Goal: Task Accomplishment & Management: Manage account settings

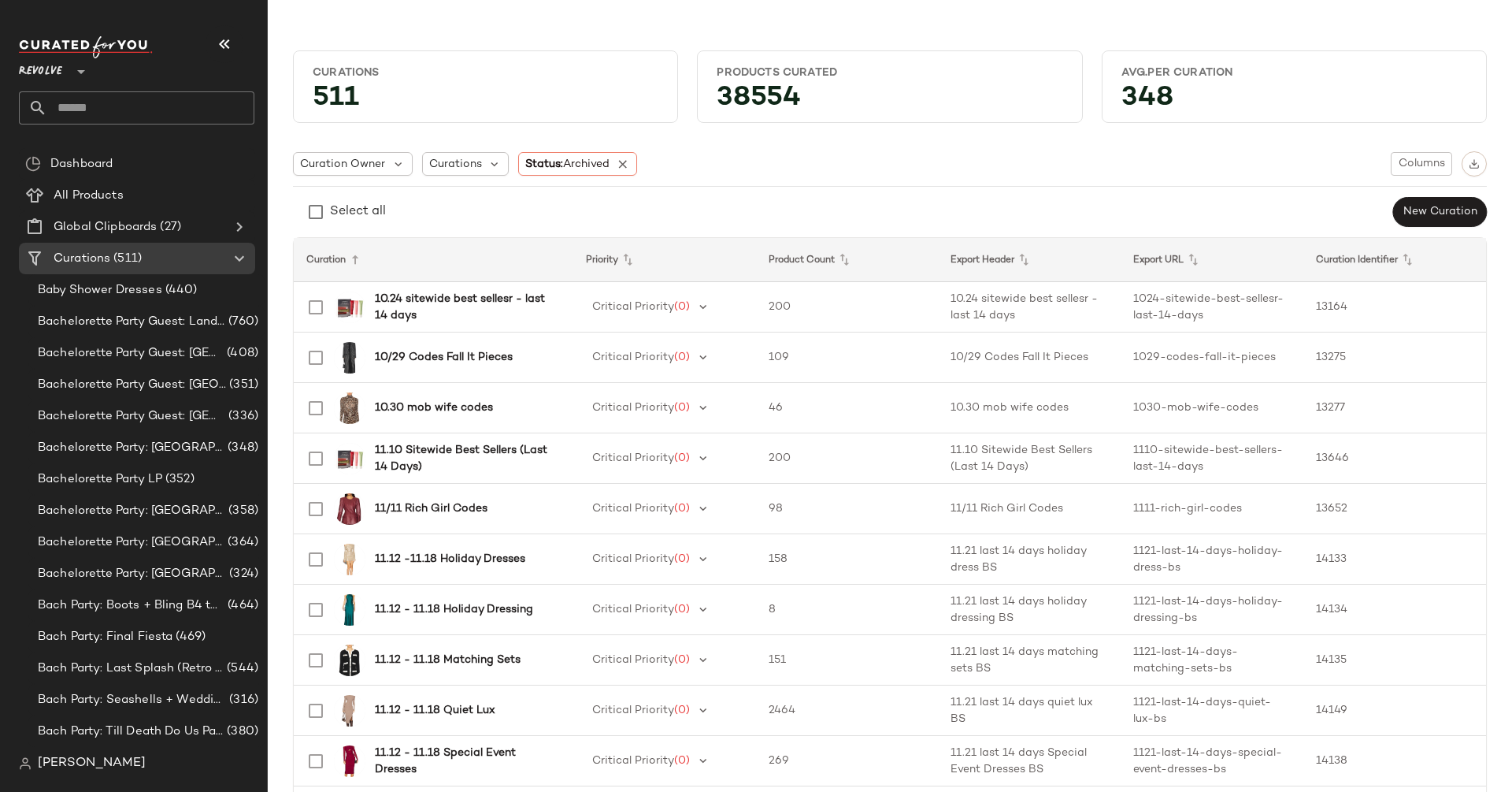
click at [66, 72] on div "Revolve **" at bounding box center [44, 62] width 49 height 39
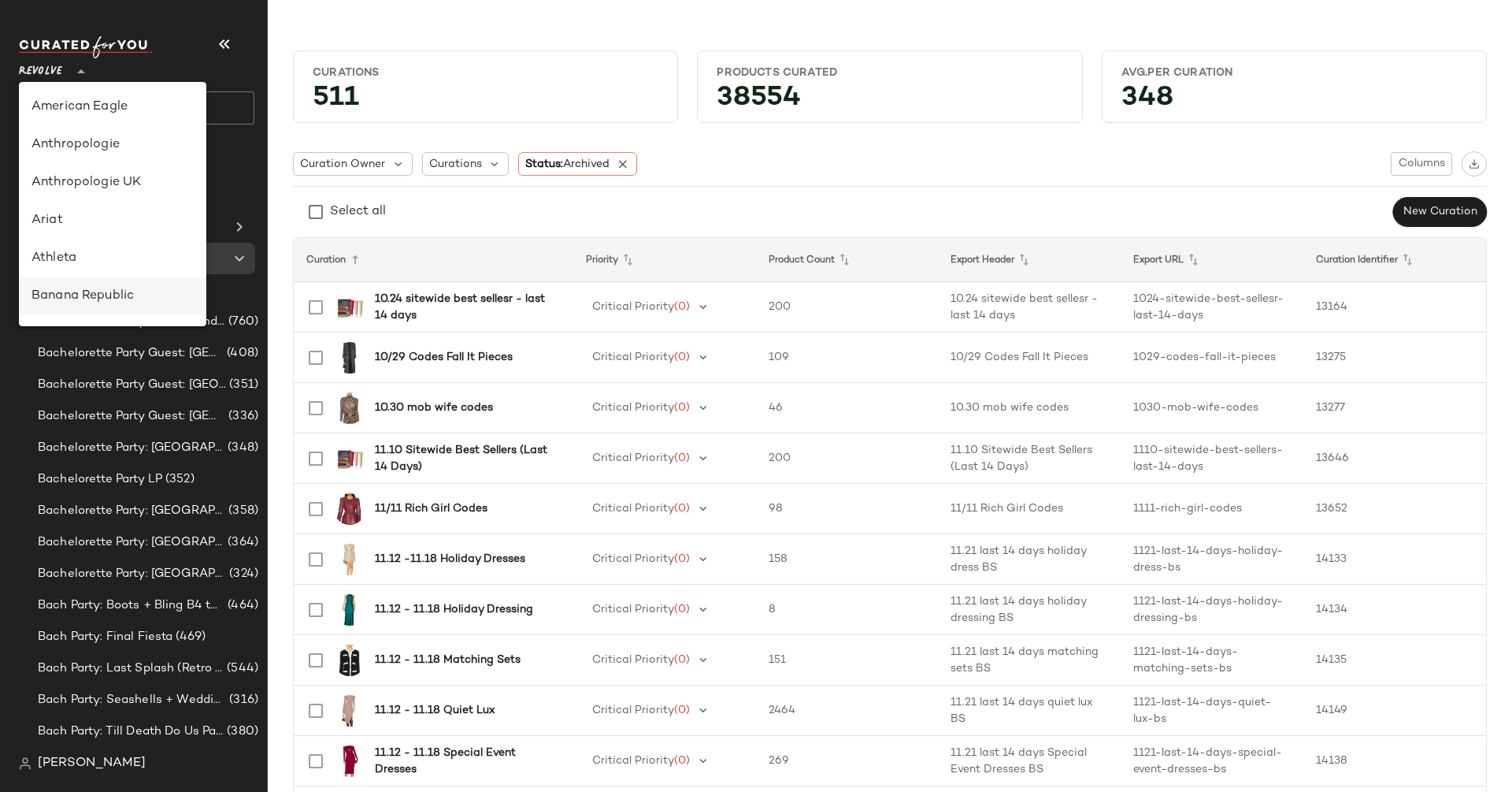
click at [107, 287] on div "Banana Republic" at bounding box center [113, 296] width 162 height 19
type input "**"
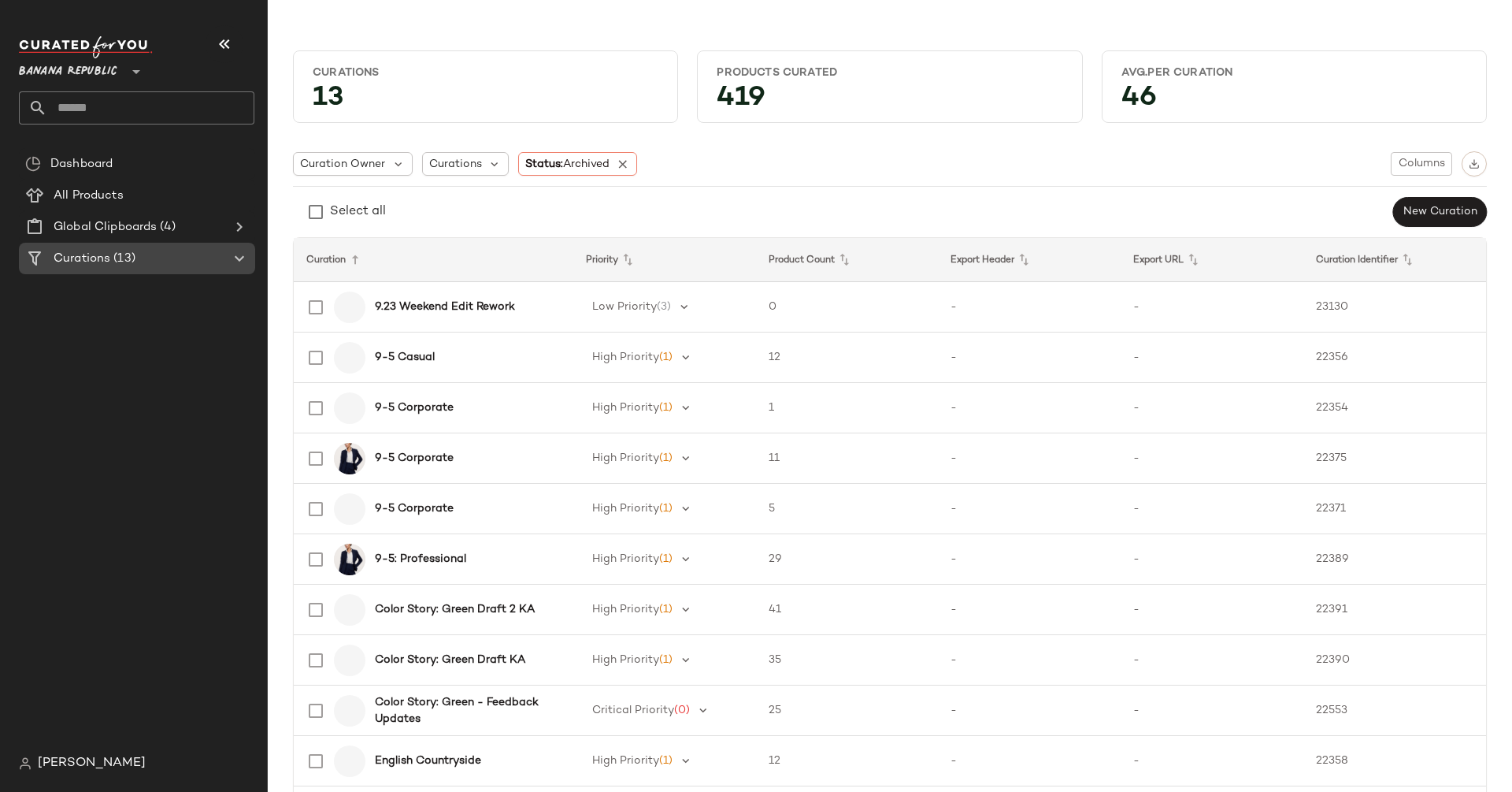
click at [240, 264] on icon at bounding box center [239, 258] width 19 height 19
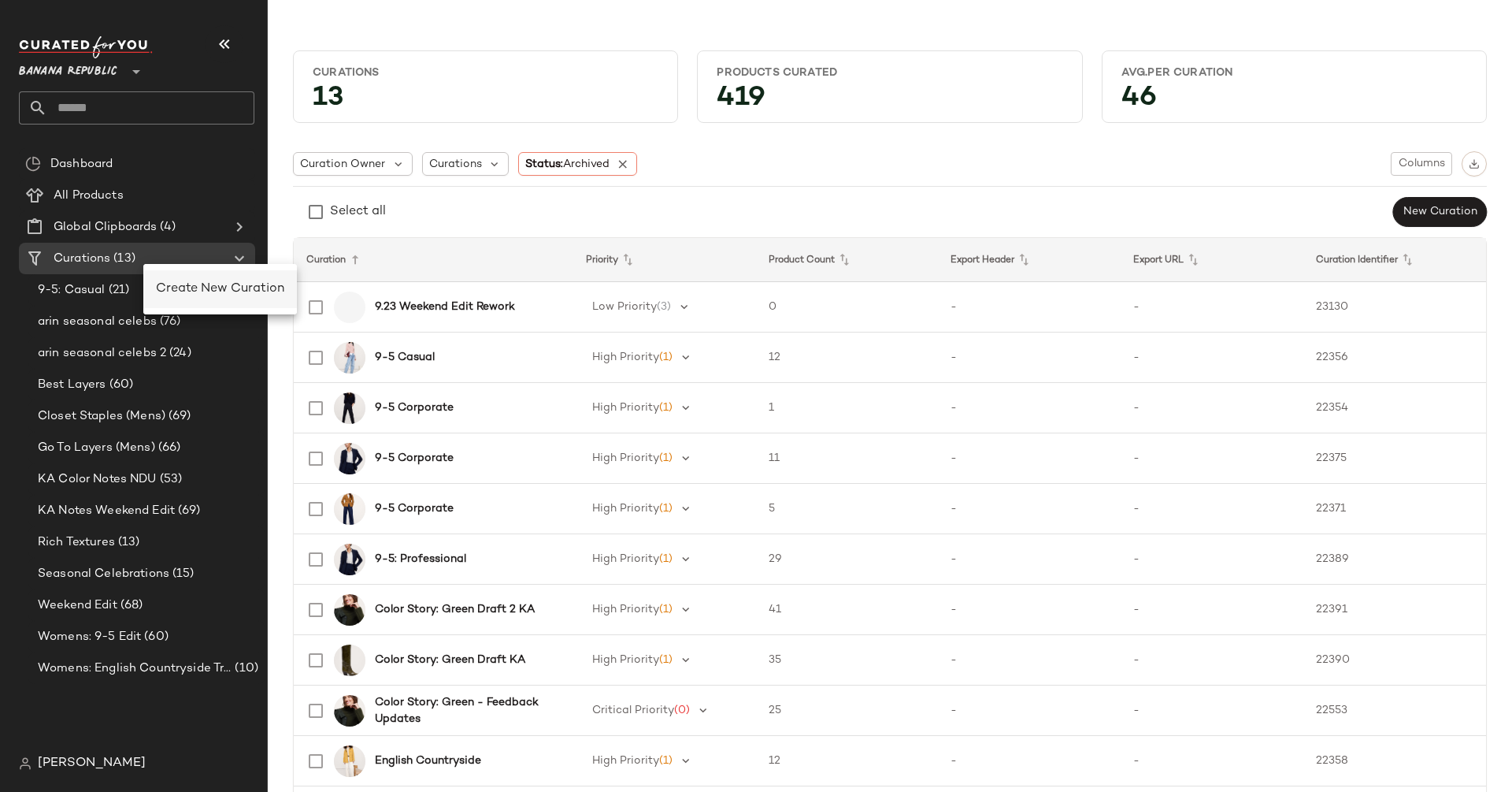
click at [189, 282] on div "Create New Curation" at bounding box center [220, 289] width 128 height 19
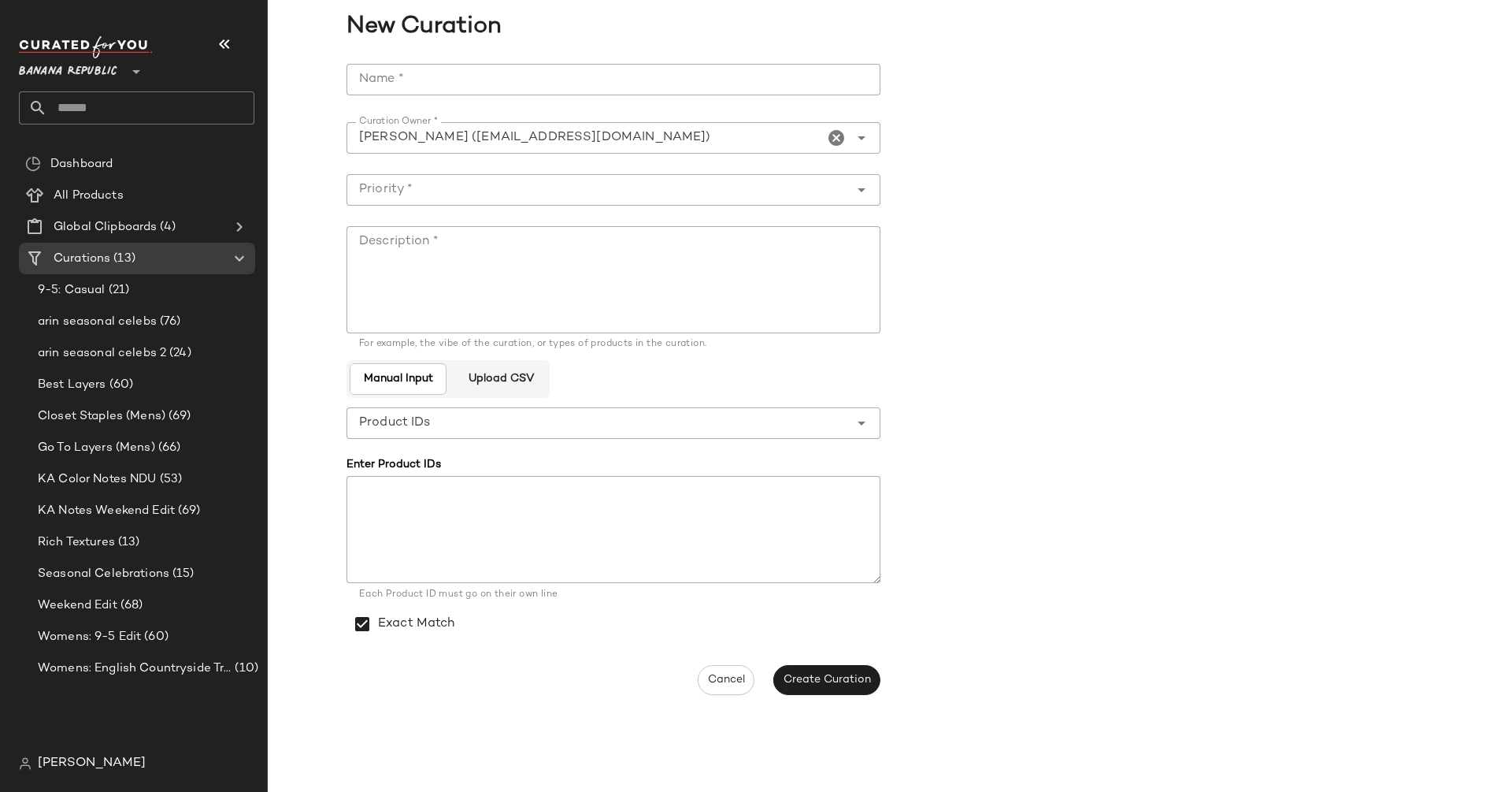
click at [589, 90] on input "Name *" at bounding box center [613, 79] width 534 height 32
type input "**********"
click at [844, 677] on span "Create Curation" at bounding box center [826, 680] width 88 height 13
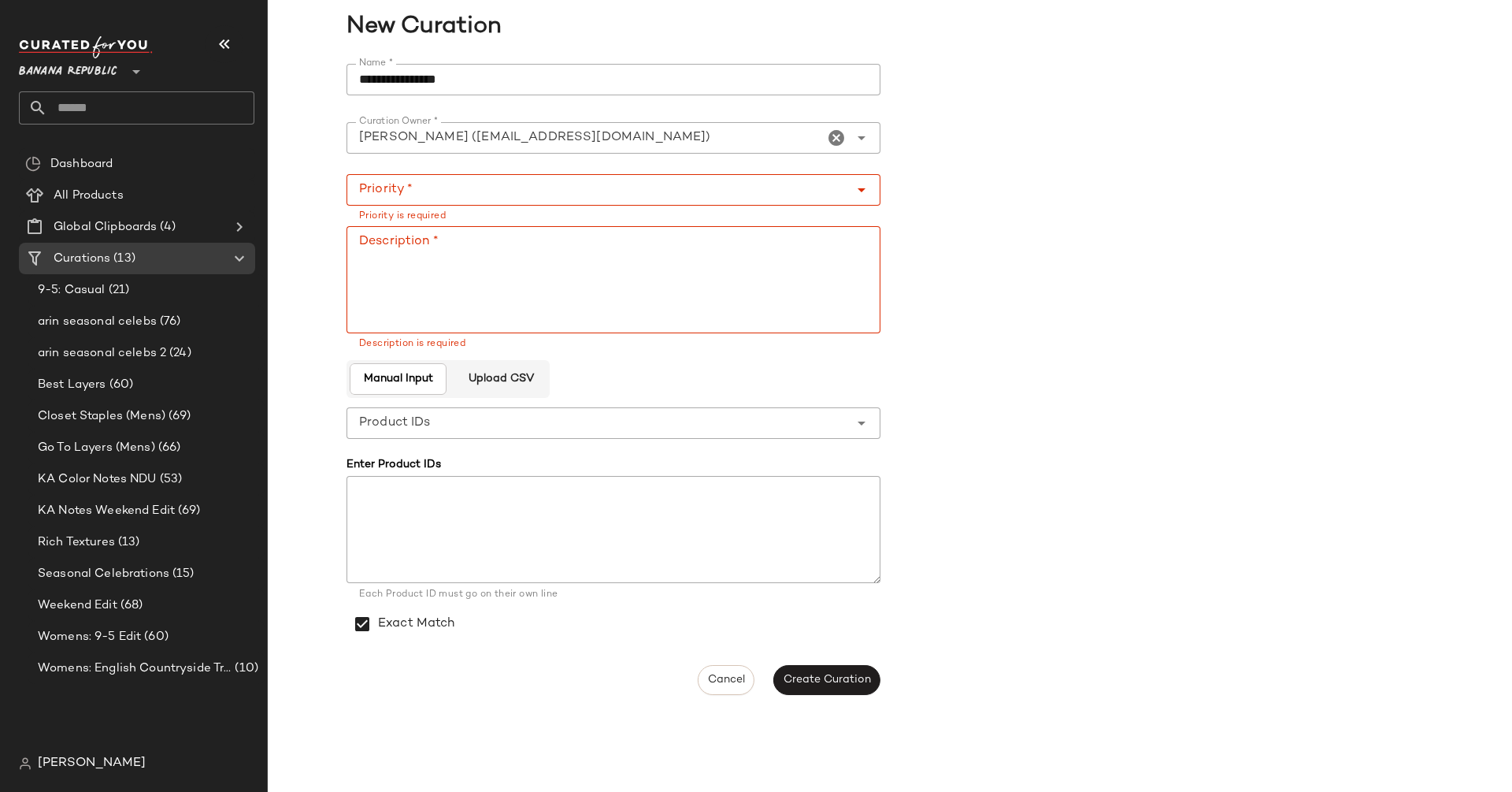
click at [552, 168] on div at bounding box center [613, 165] width 508 height 11
click at [551, 189] on input "Priority *" at bounding box center [597, 190] width 502 height 19
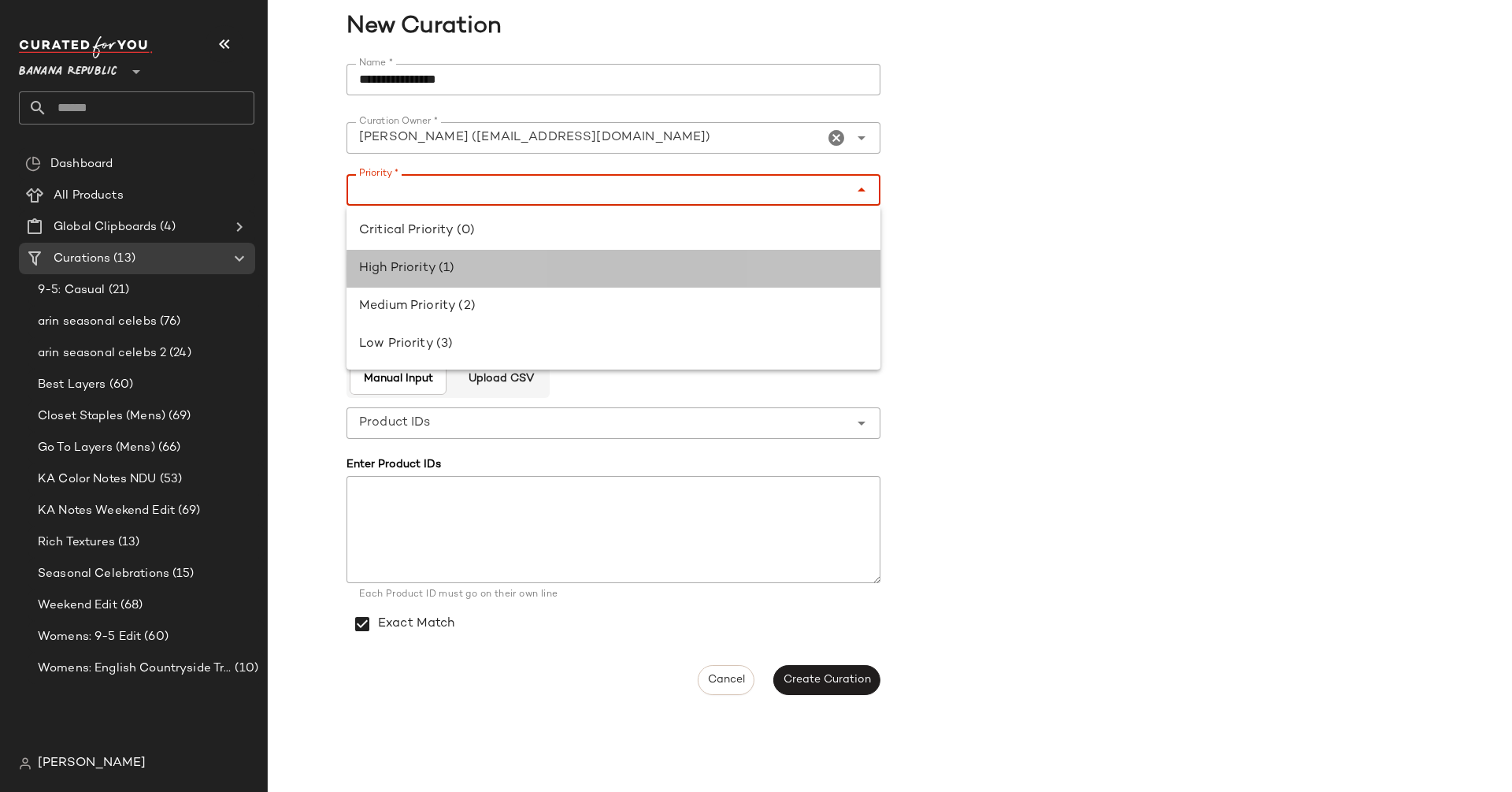
click at [551, 259] on div "High Priority (1)" at bounding box center [613, 268] width 508 height 19
type input "**********"
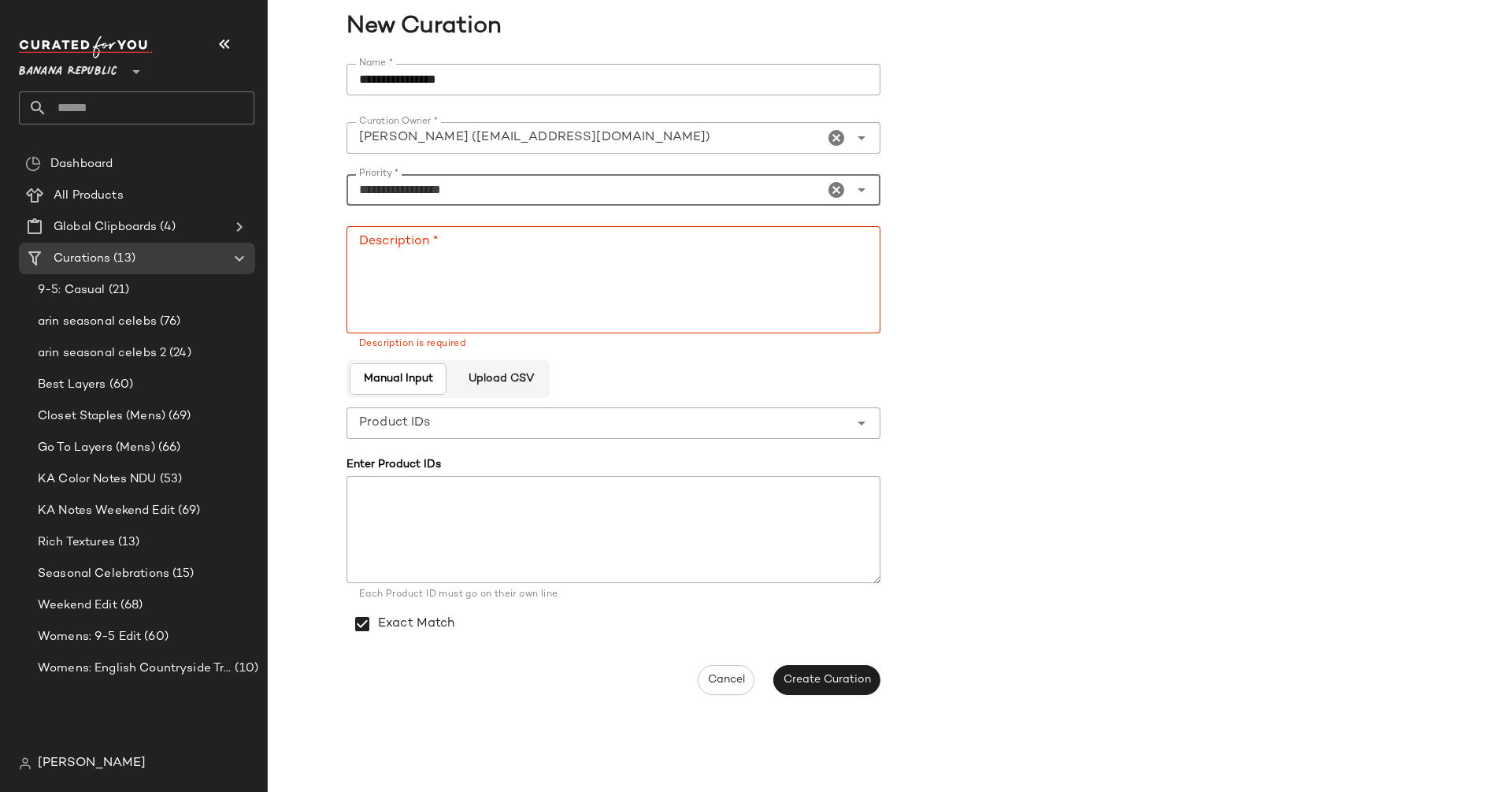
click at [551, 259] on textarea "Description *" at bounding box center [613, 280] width 534 height 108
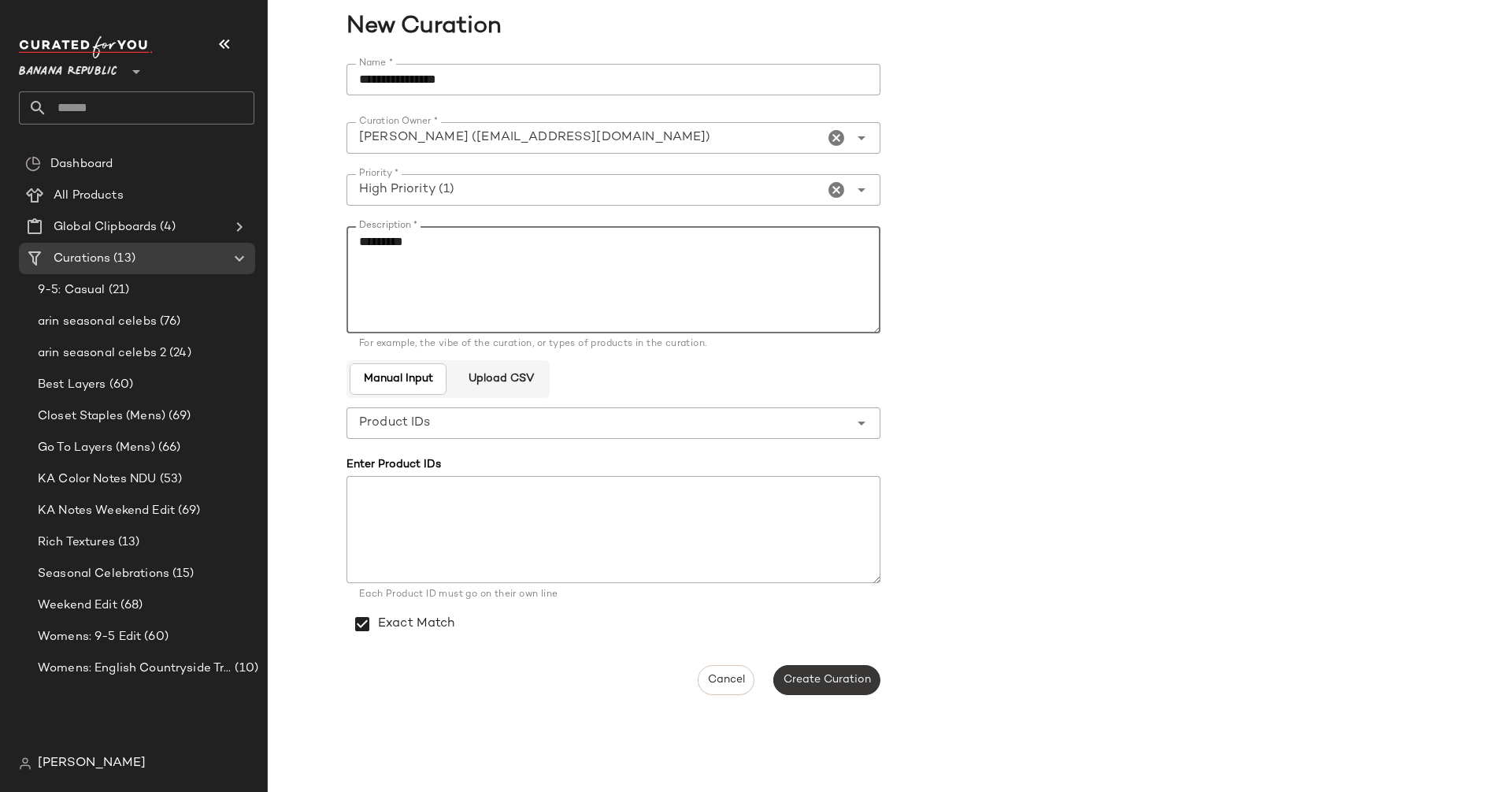
type textarea "*********"
click at [822, 682] on span "Create Curation" at bounding box center [826, 680] width 88 height 13
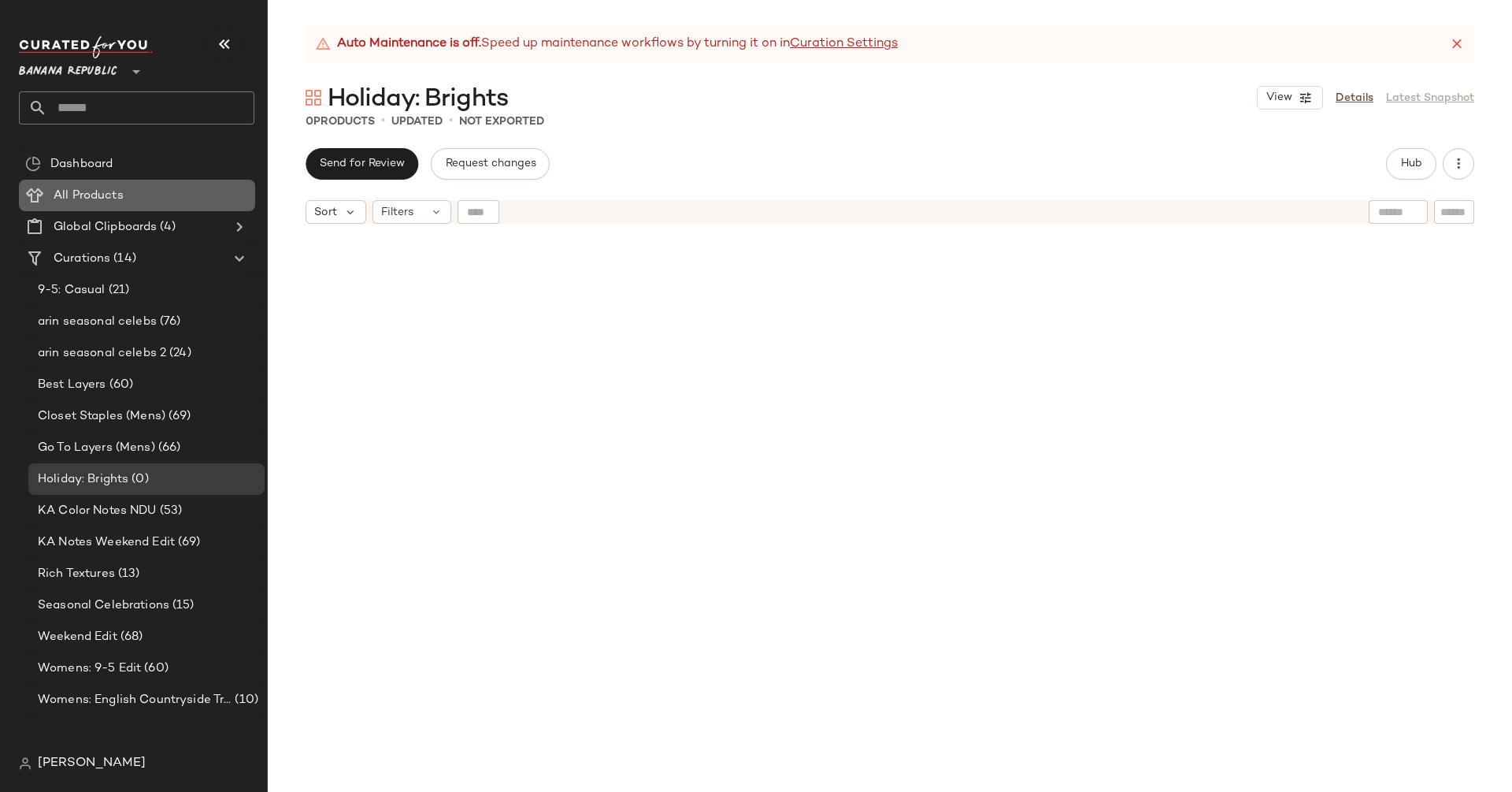
click at [124, 201] on span at bounding box center [125, 196] width 3 height 18
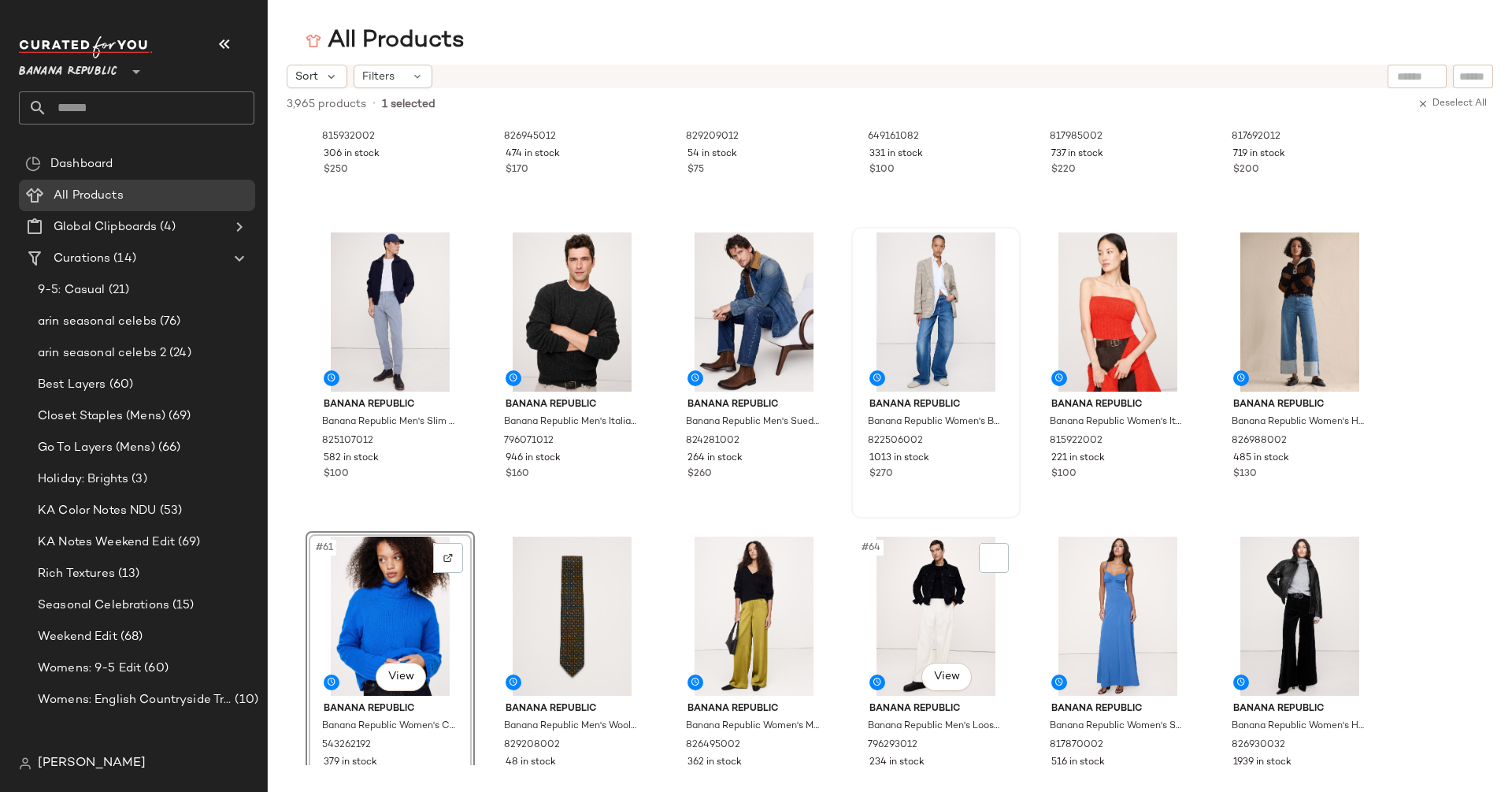
scroll to position [2791, 0]
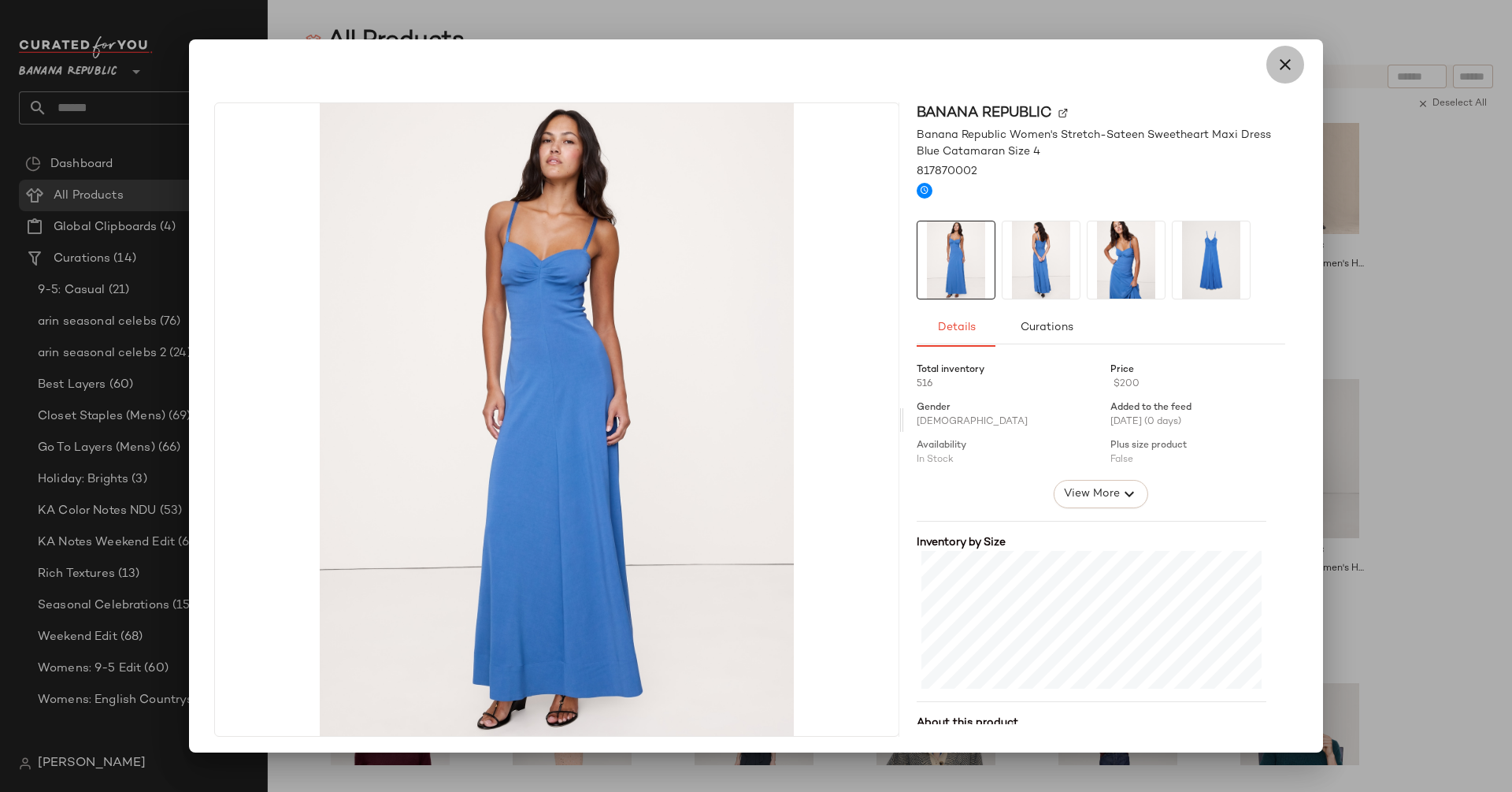
click at [1277, 63] on icon "button" at bounding box center [1284, 65] width 19 height 19
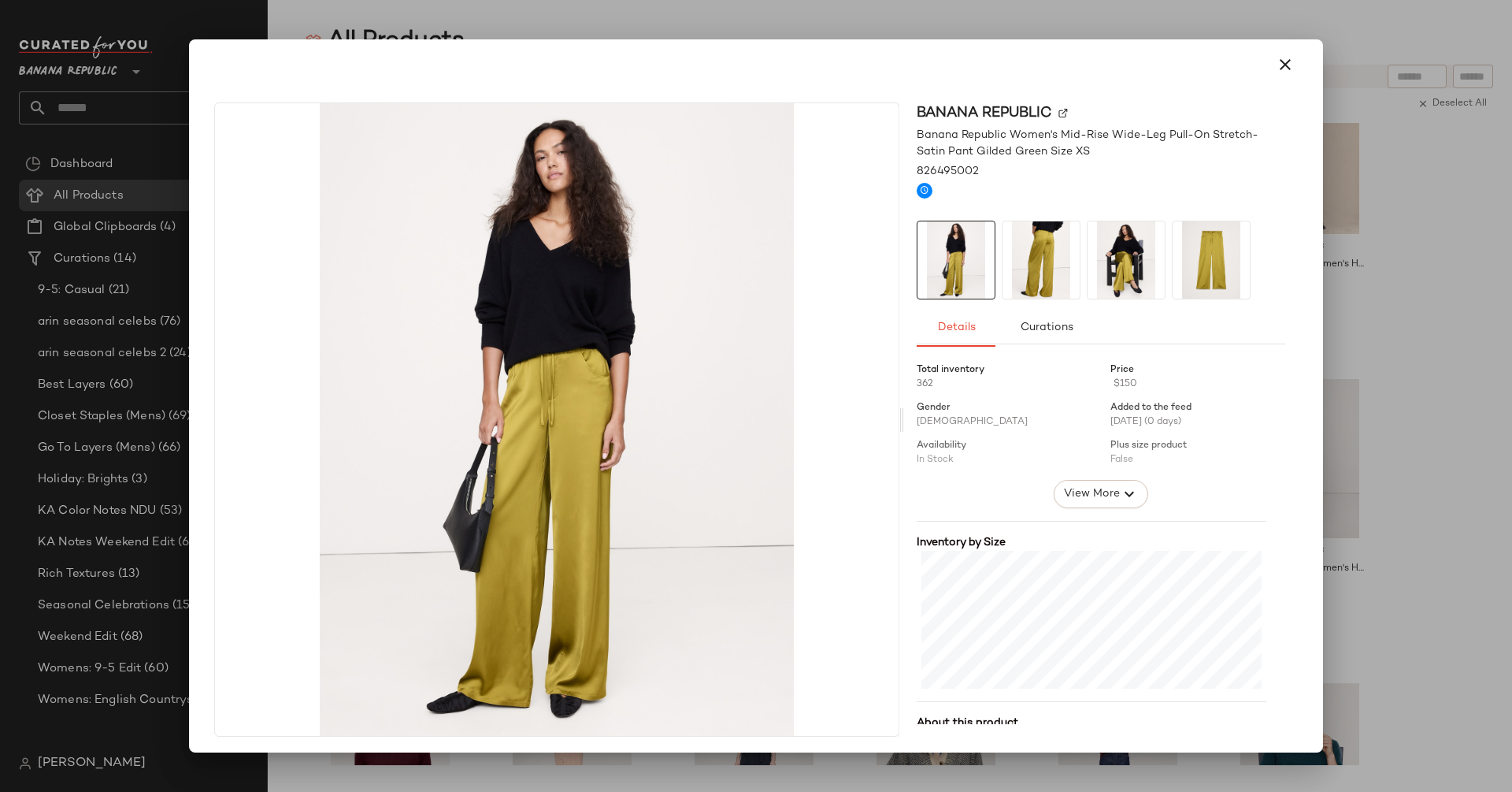
click at [1049, 113] on div "Banana Republic" at bounding box center [1100, 112] width 369 height 21
click at [1058, 113] on img at bounding box center [1063, 113] width 9 height 9
click at [1281, 60] on icon "button" at bounding box center [1284, 65] width 19 height 19
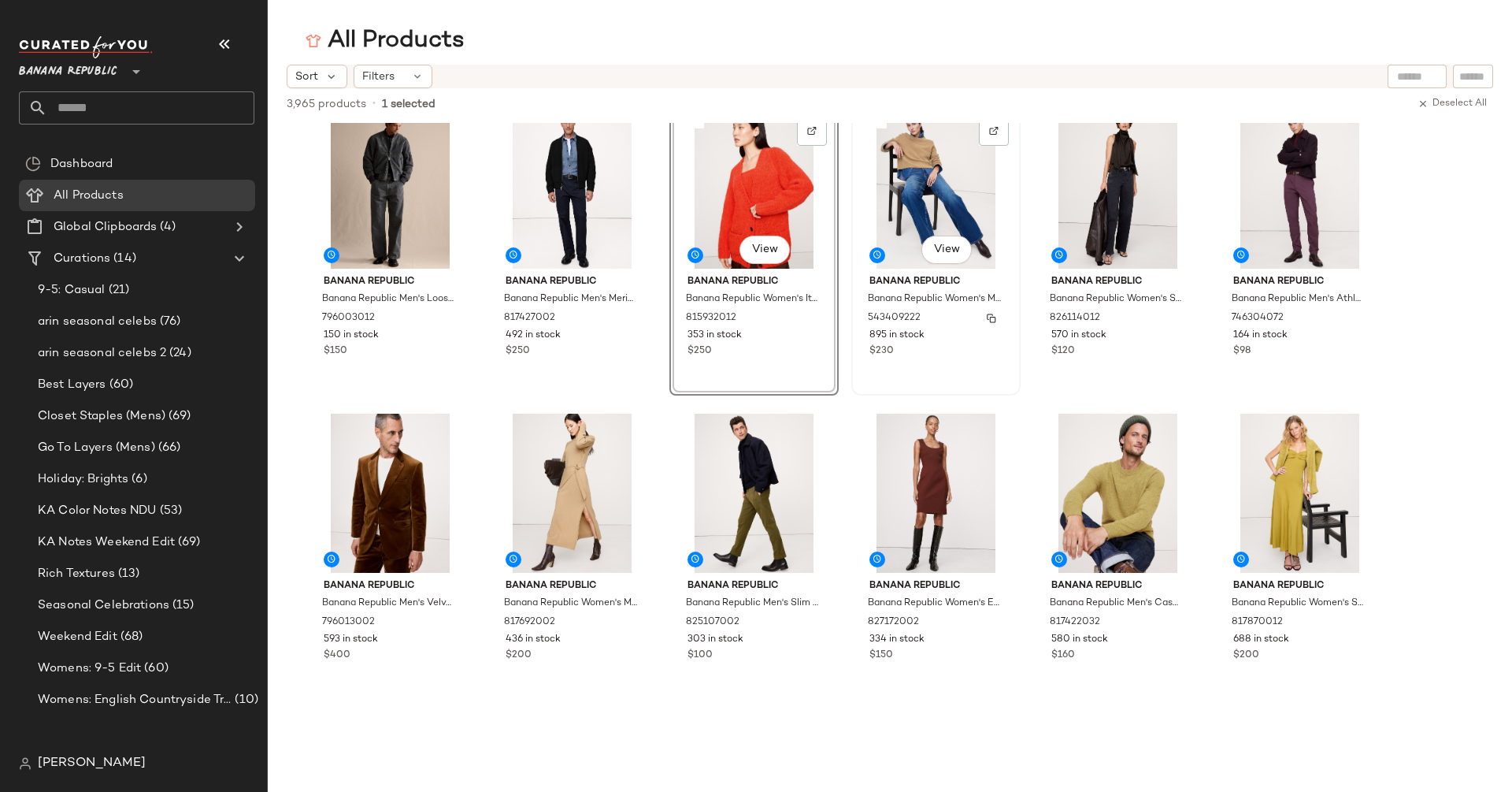
scroll to position [5798, 0]
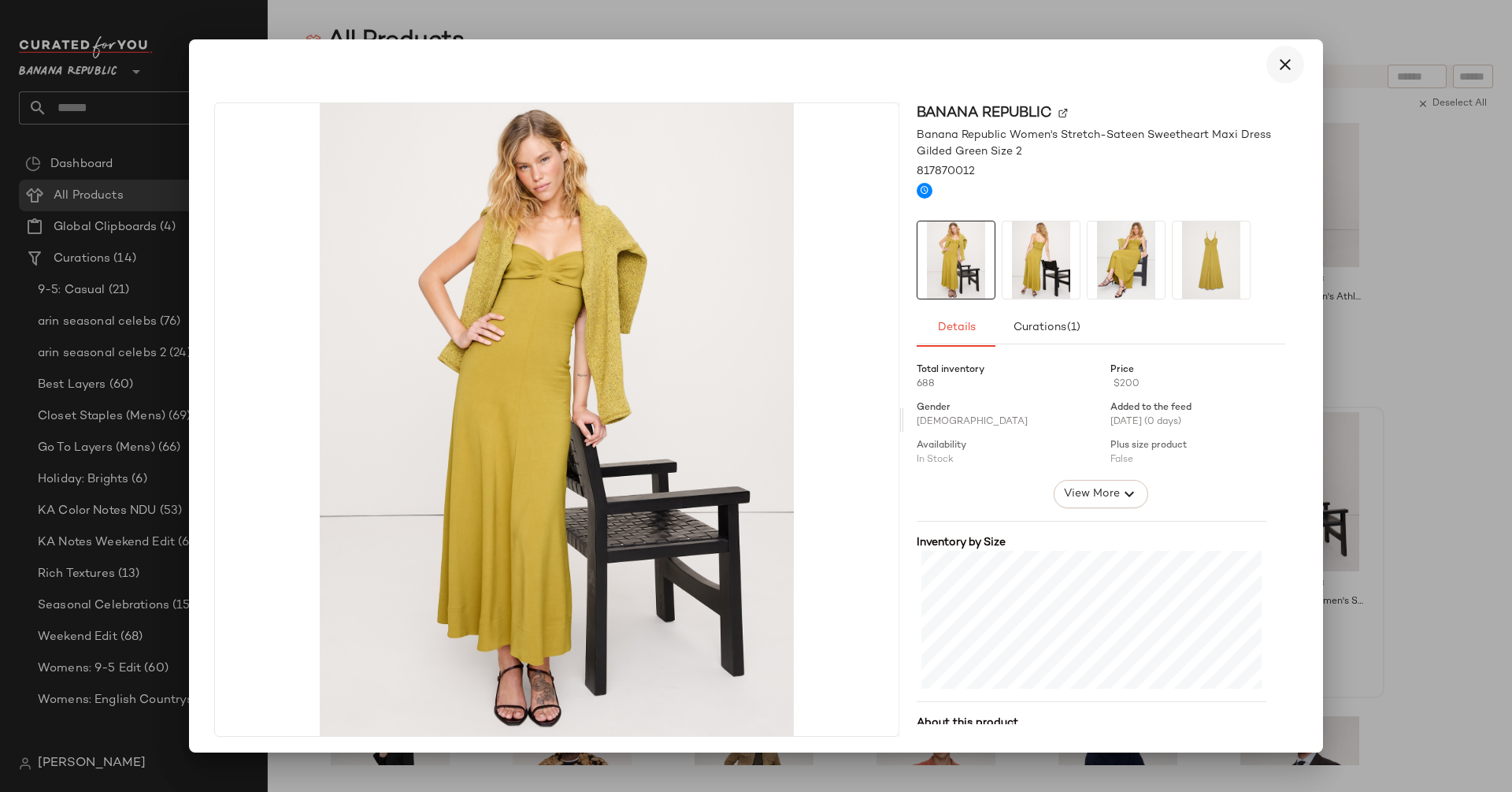
click at [1283, 61] on icon "button" at bounding box center [1284, 65] width 19 height 19
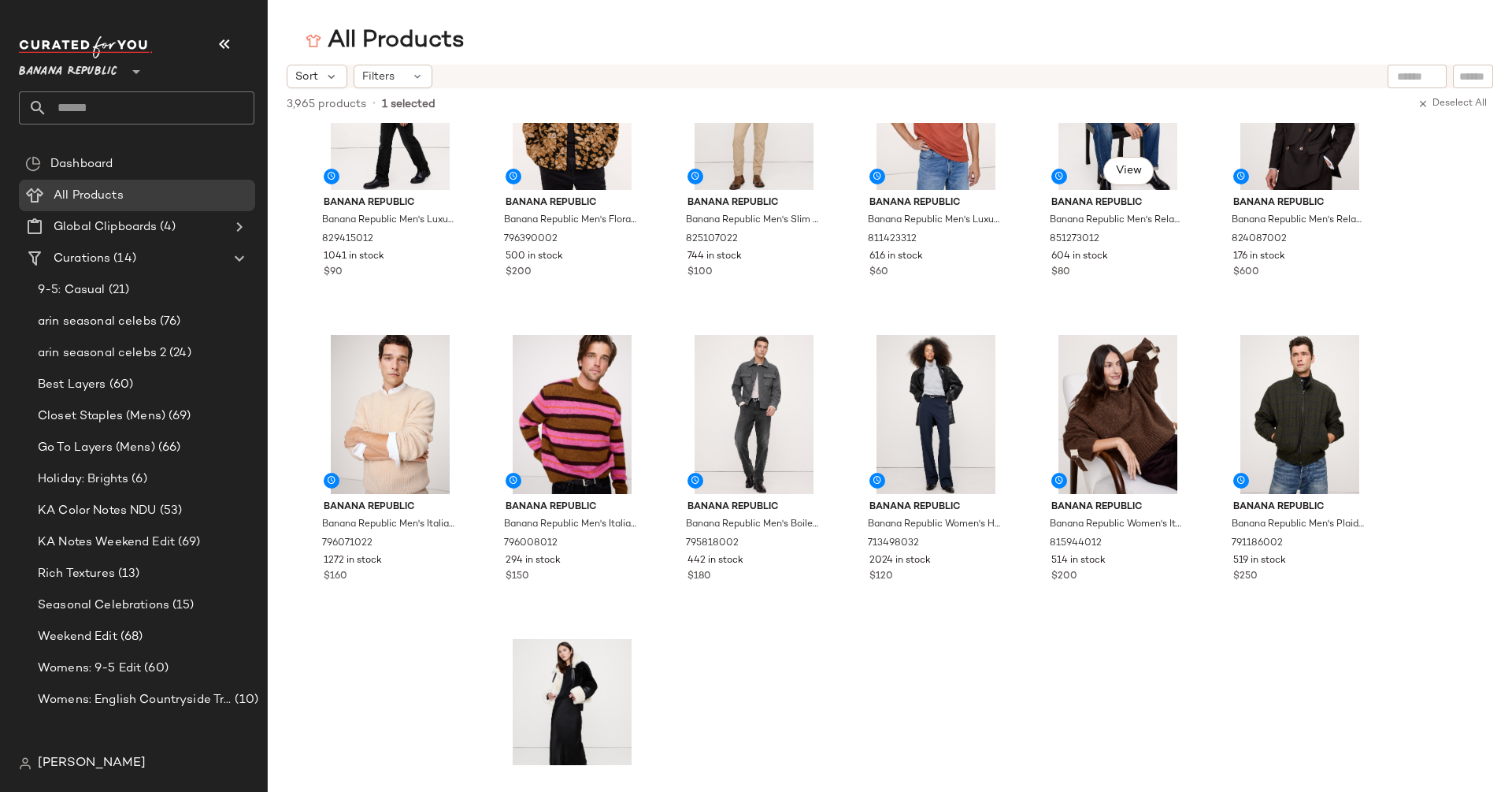
scroll to position [6537, 0]
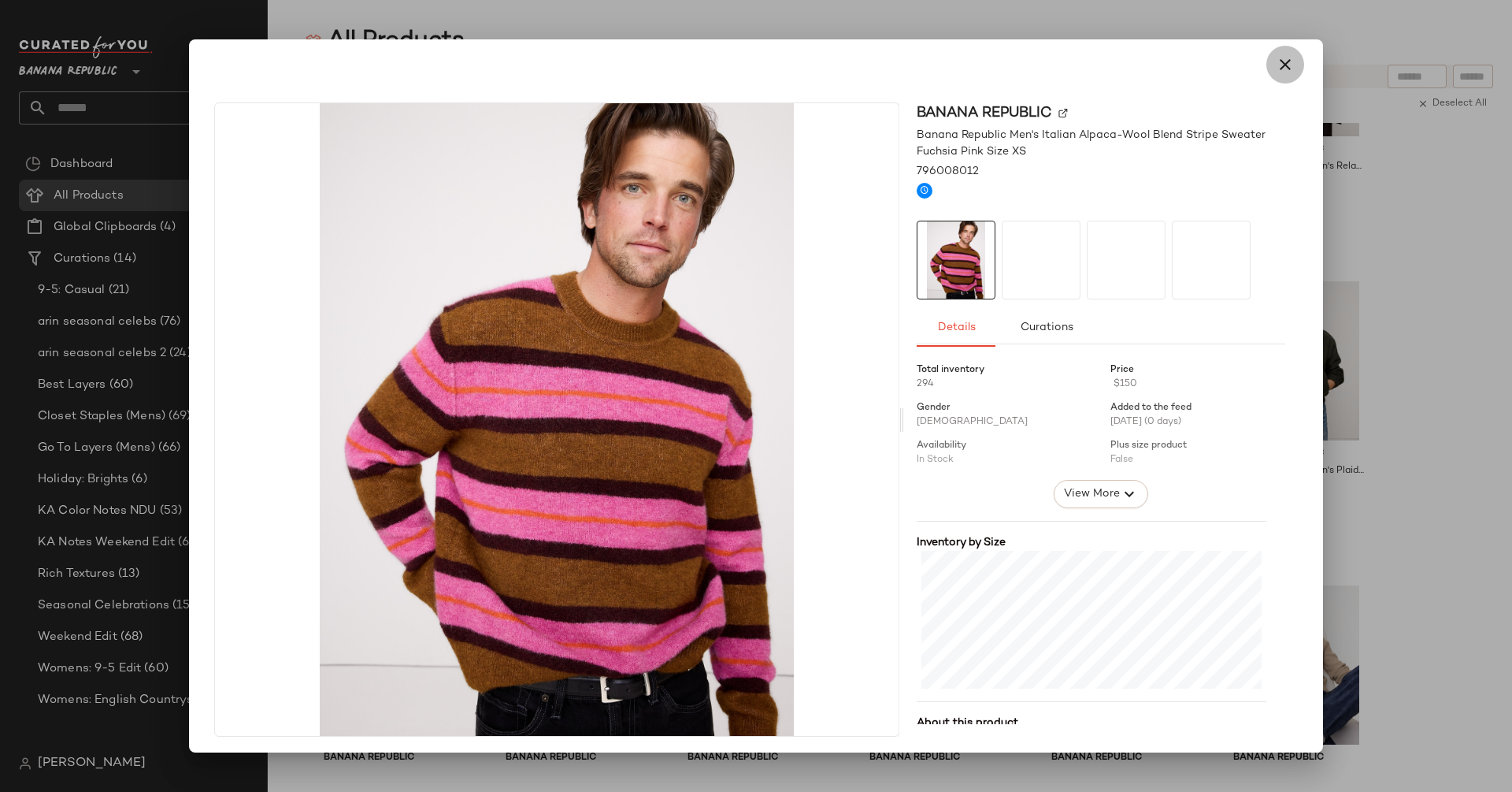
click at [1280, 67] on icon "button" at bounding box center [1284, 65] width 19 height 19
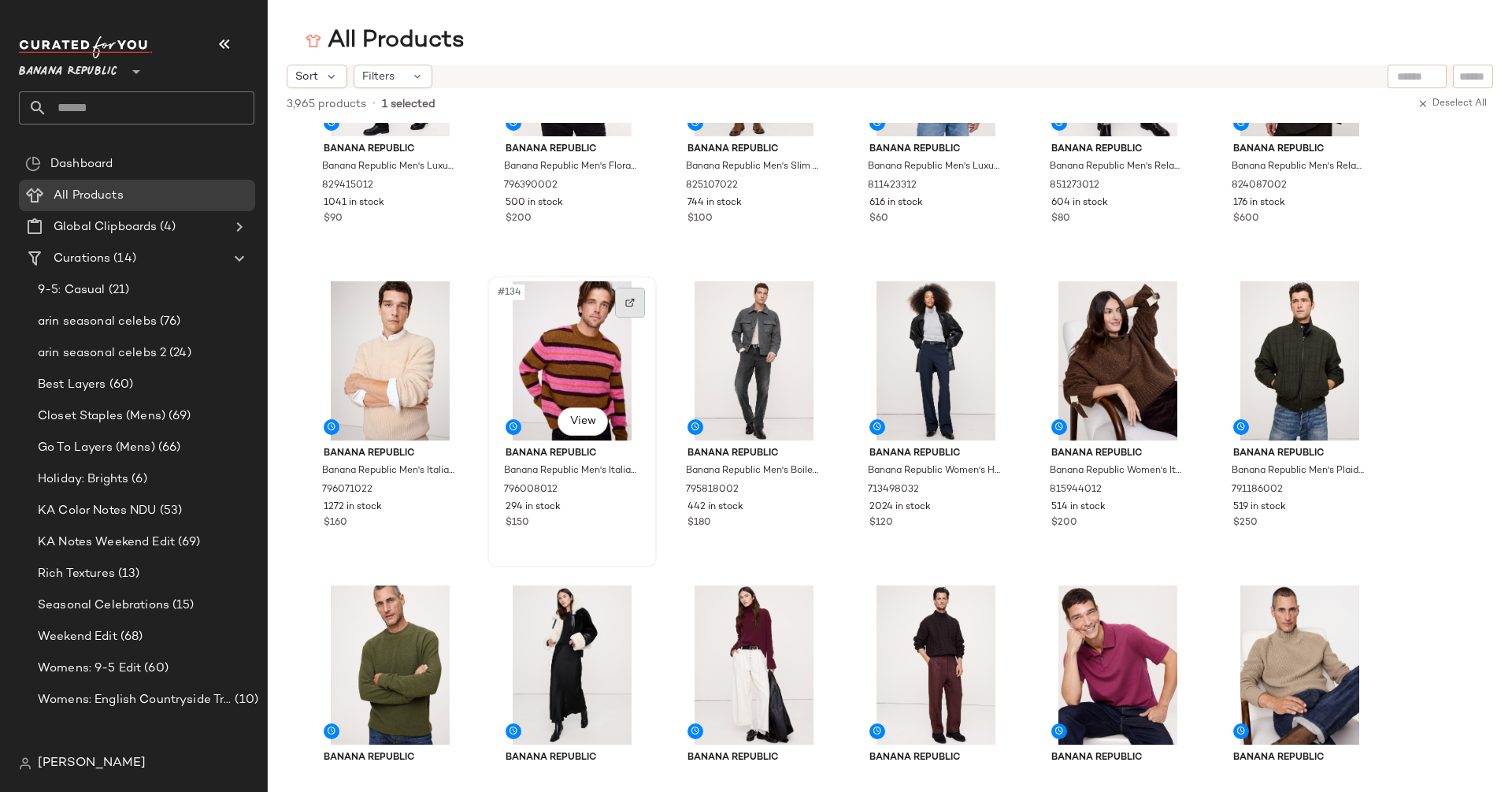
click at [631, 302] on img at bounding box center [629, 303] width 9 height 9
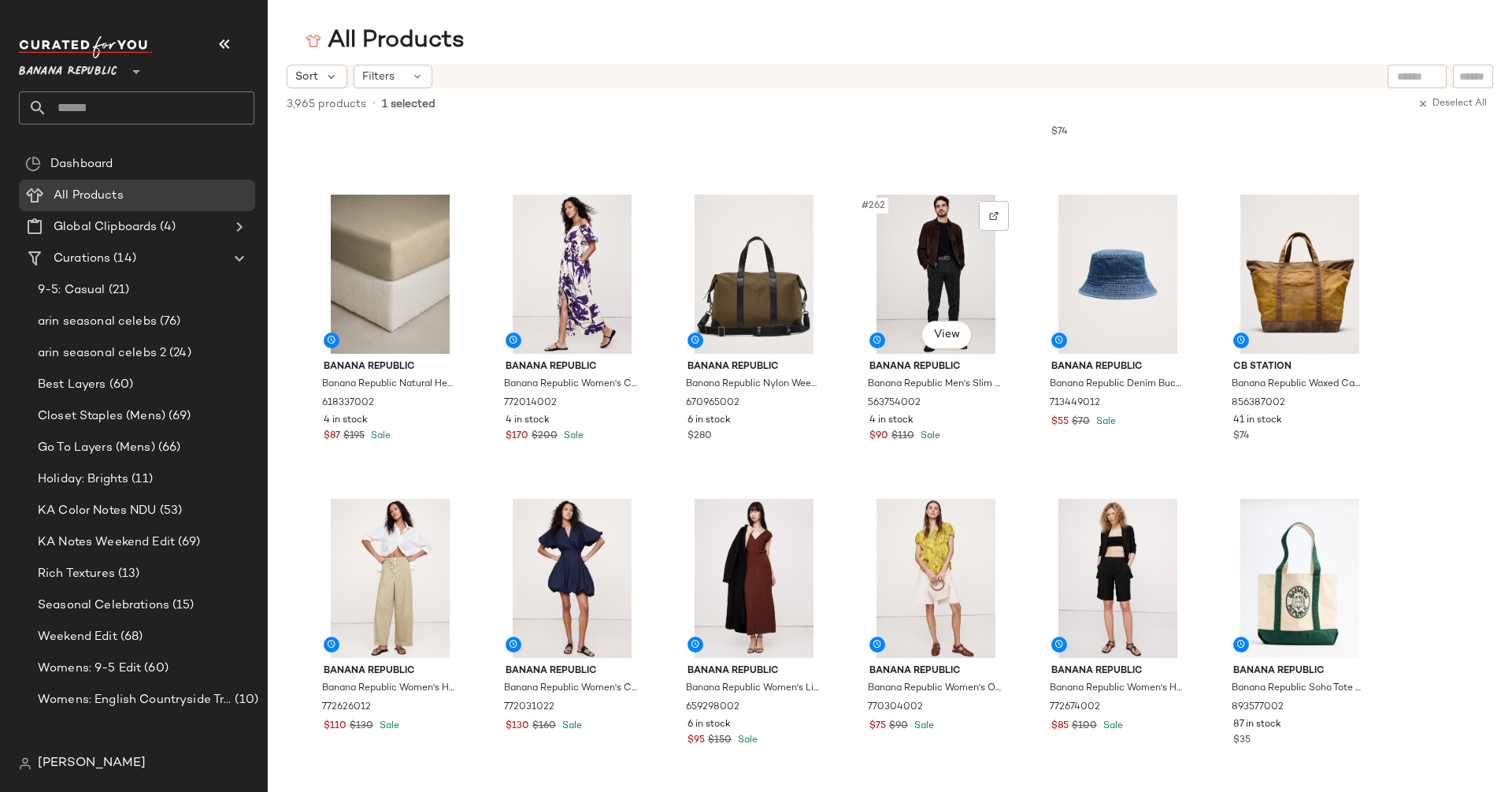
scroll to position [13046, 0]
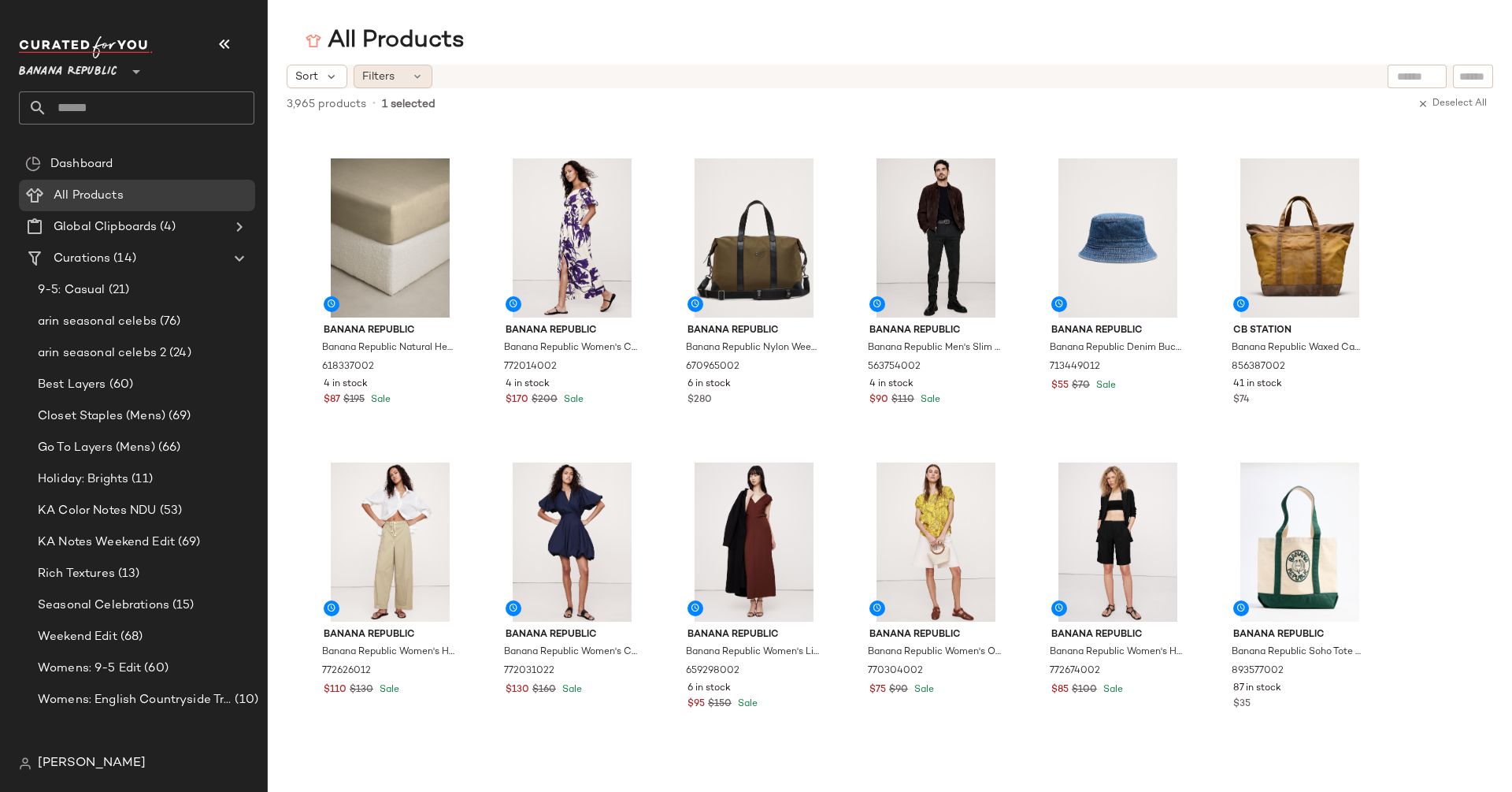
click at [381, 77] on span "Filters" at bounding box center [378, 77] width 32 height 16
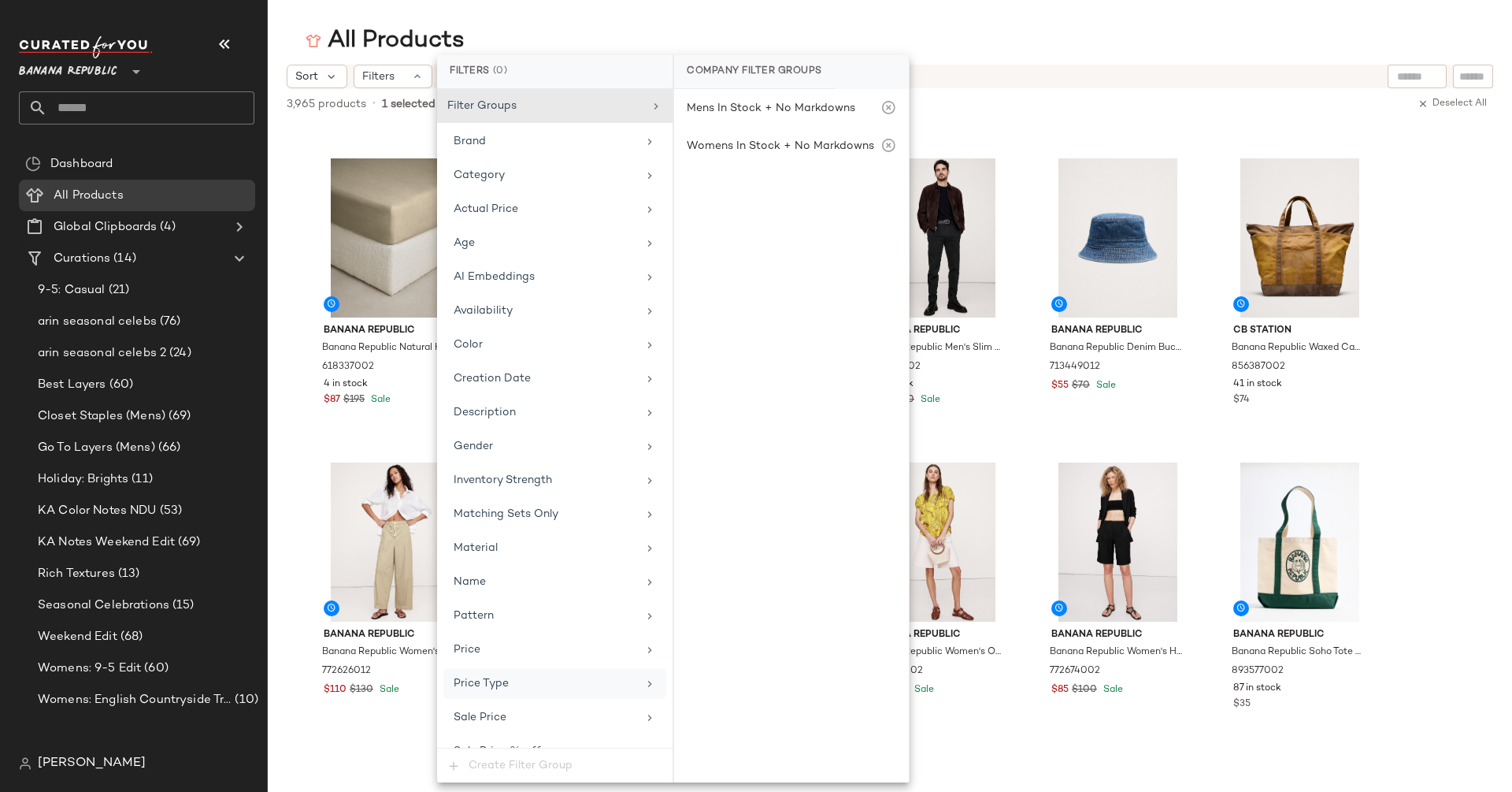
click at [564, 677] on div "Price Type" at bounding box center [545, 684] width 183 height 16
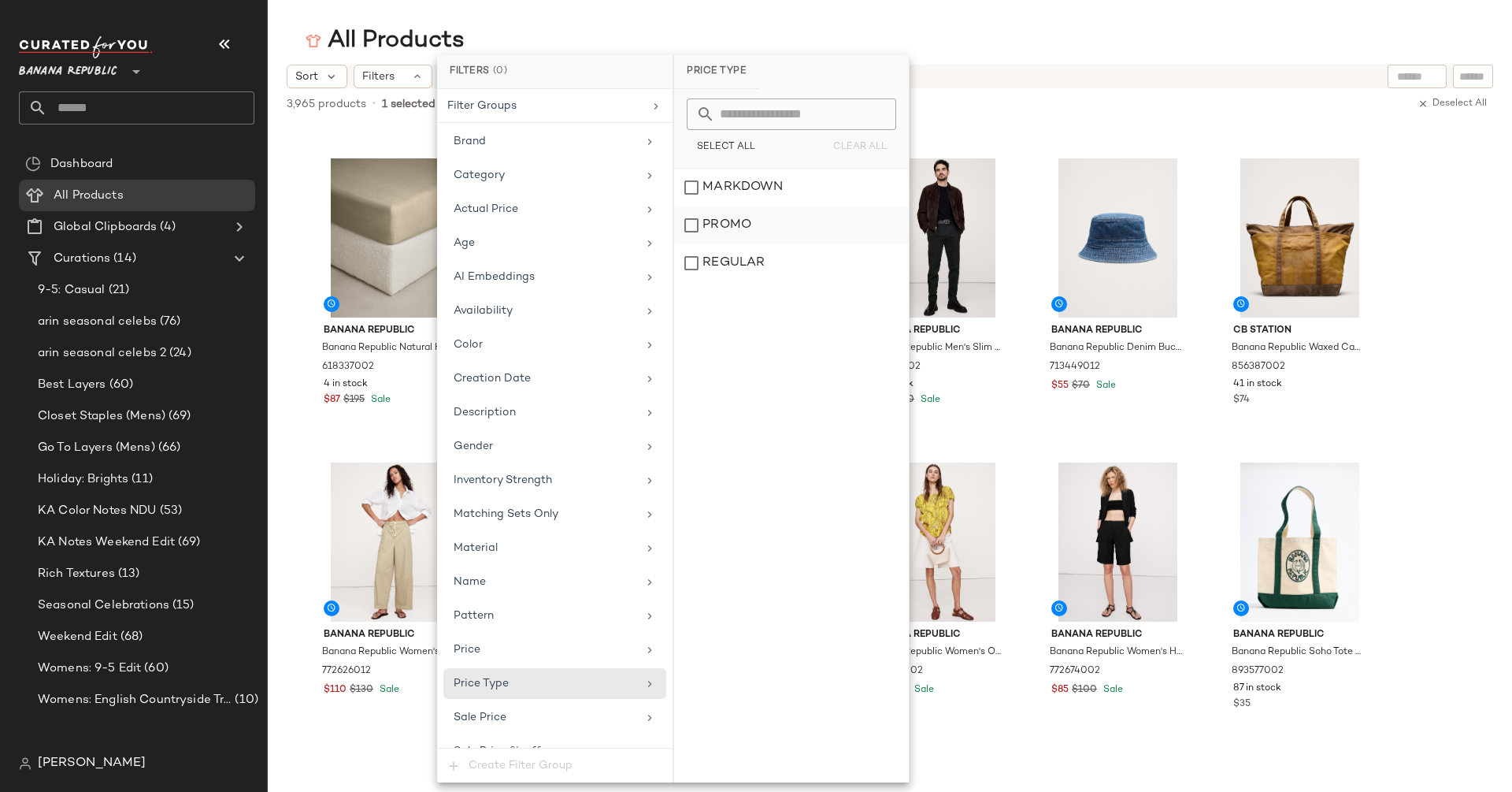
click at [759, 233] on div "PROMO" at bounding box center [792, 224] width 235 height 37
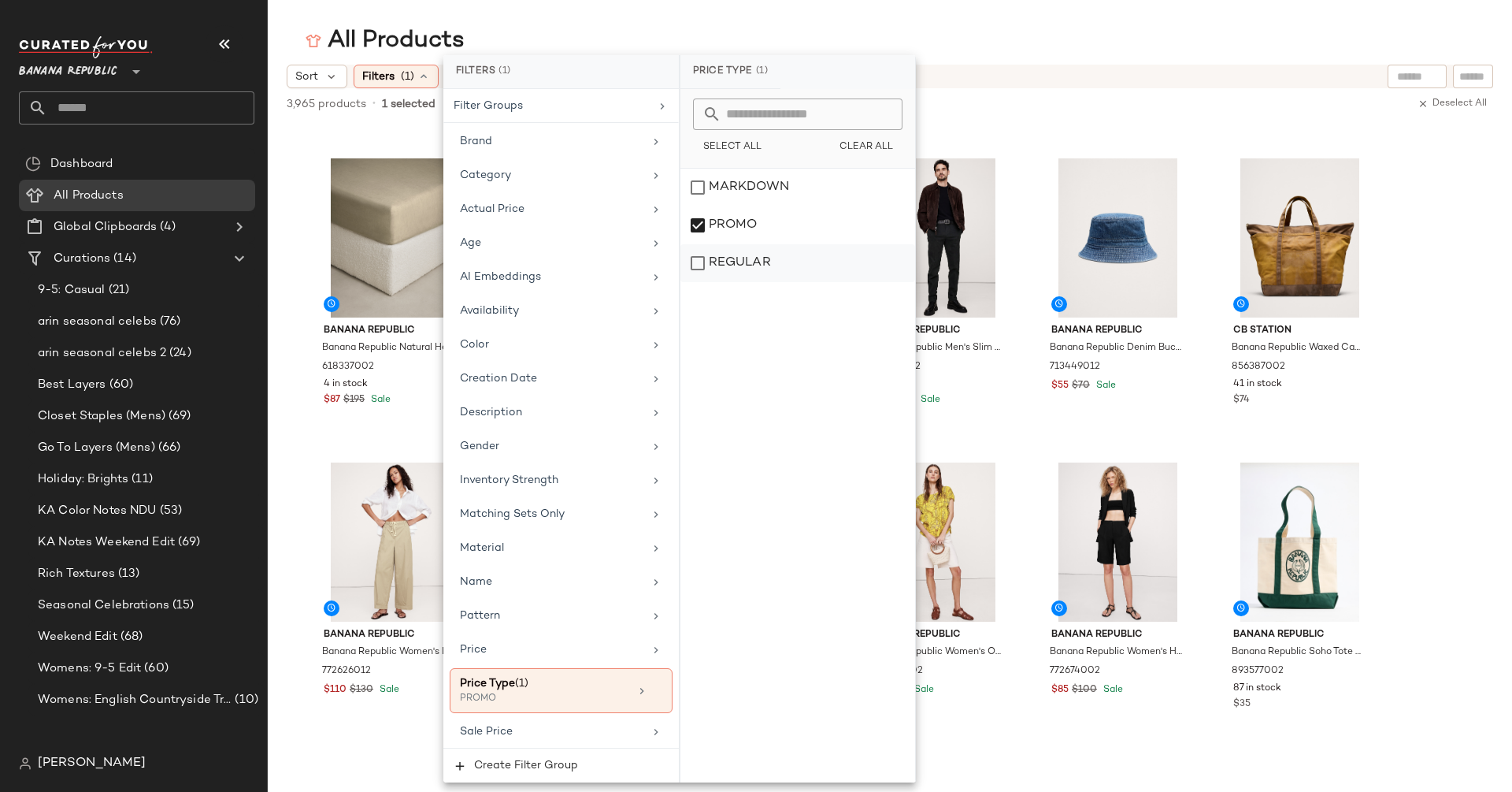
click at [759, 258] on div "REGULAR" at bounding box center [798, 262] width 235 height 37
click at [1423, 69] on div at bounding box center [1416, 77] width 59 height 24
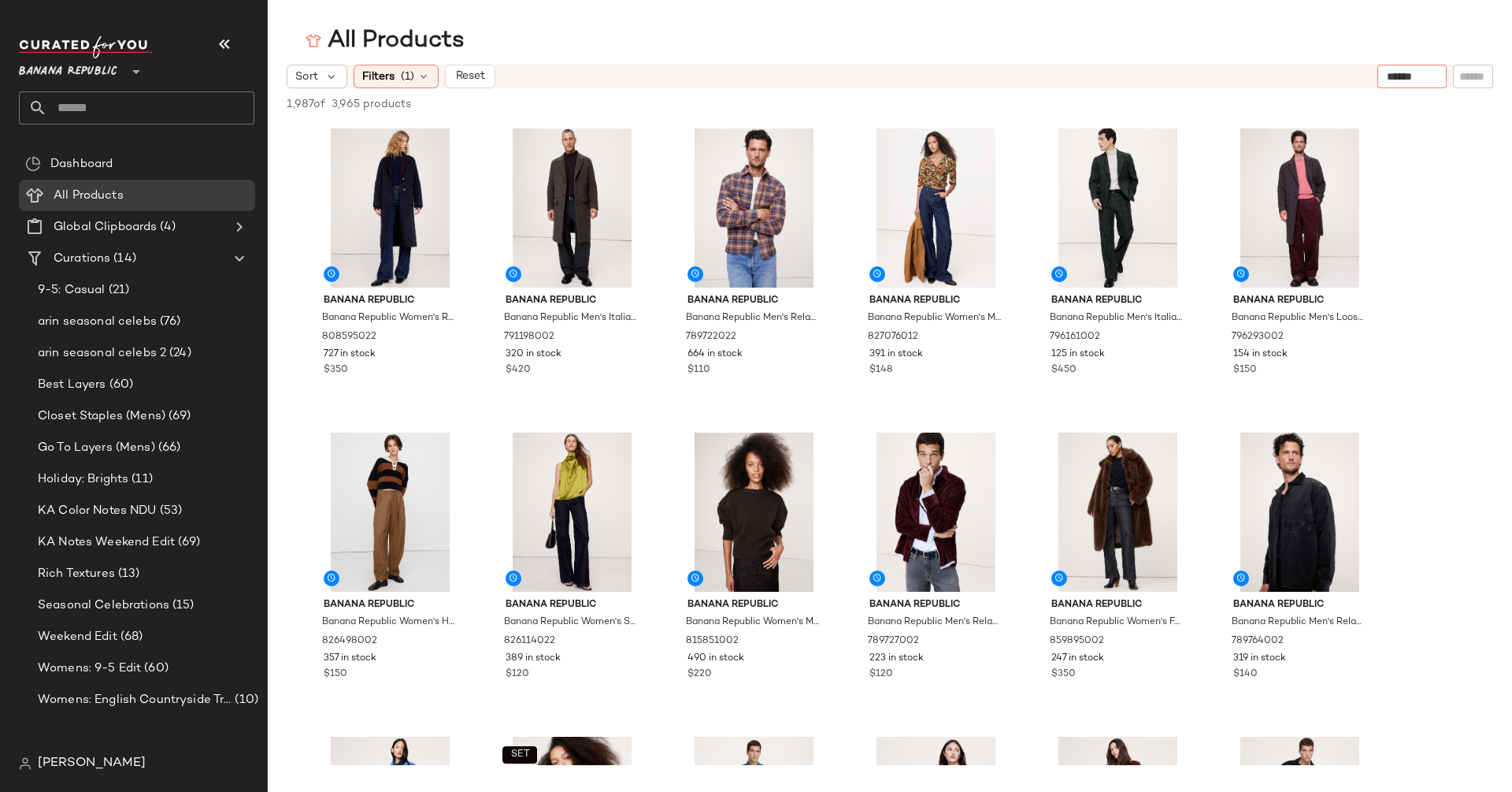
type input "*******"
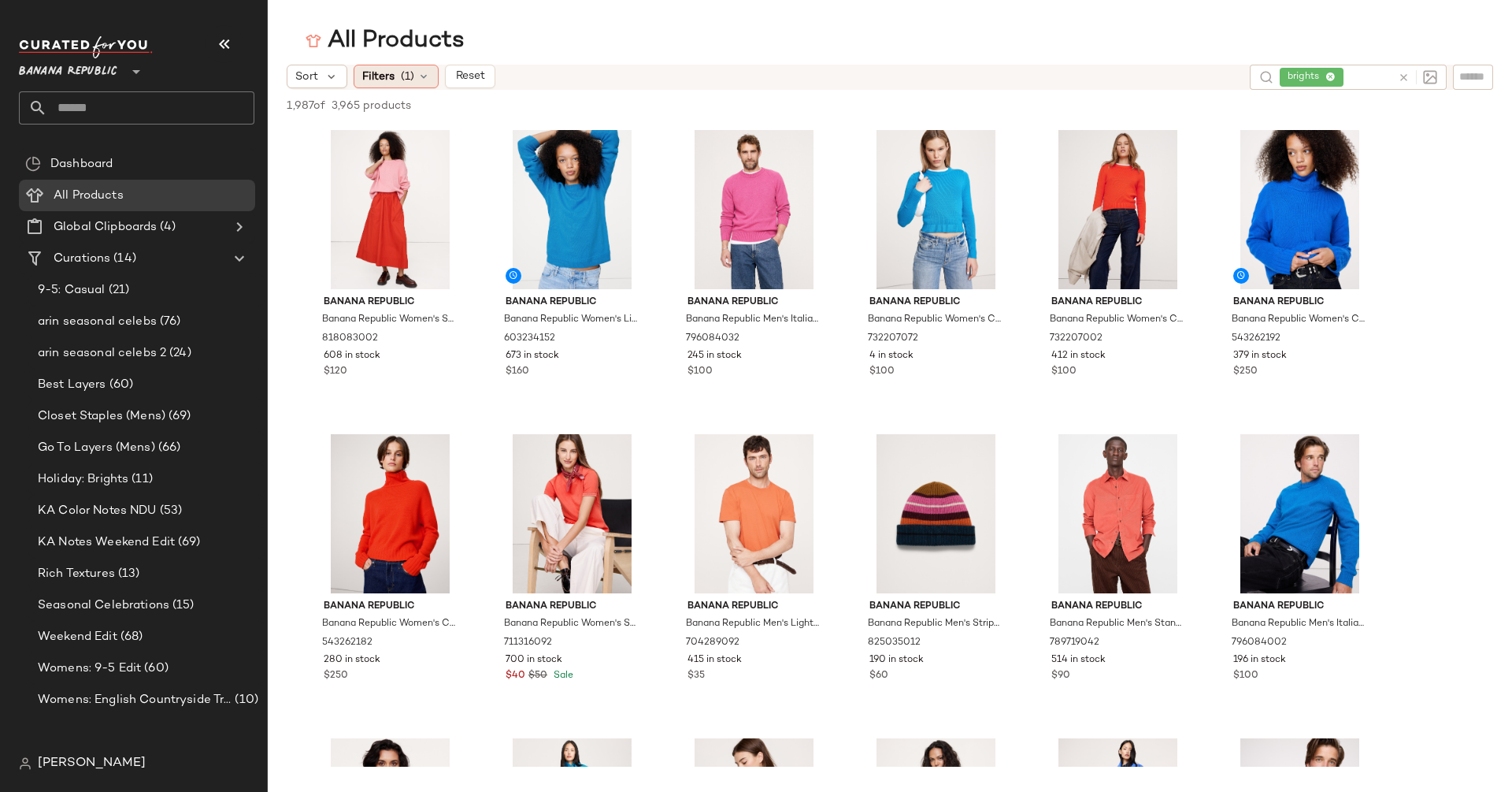
click at [418, 78] on icon at bounding box center [424, 77] width 13 height 13
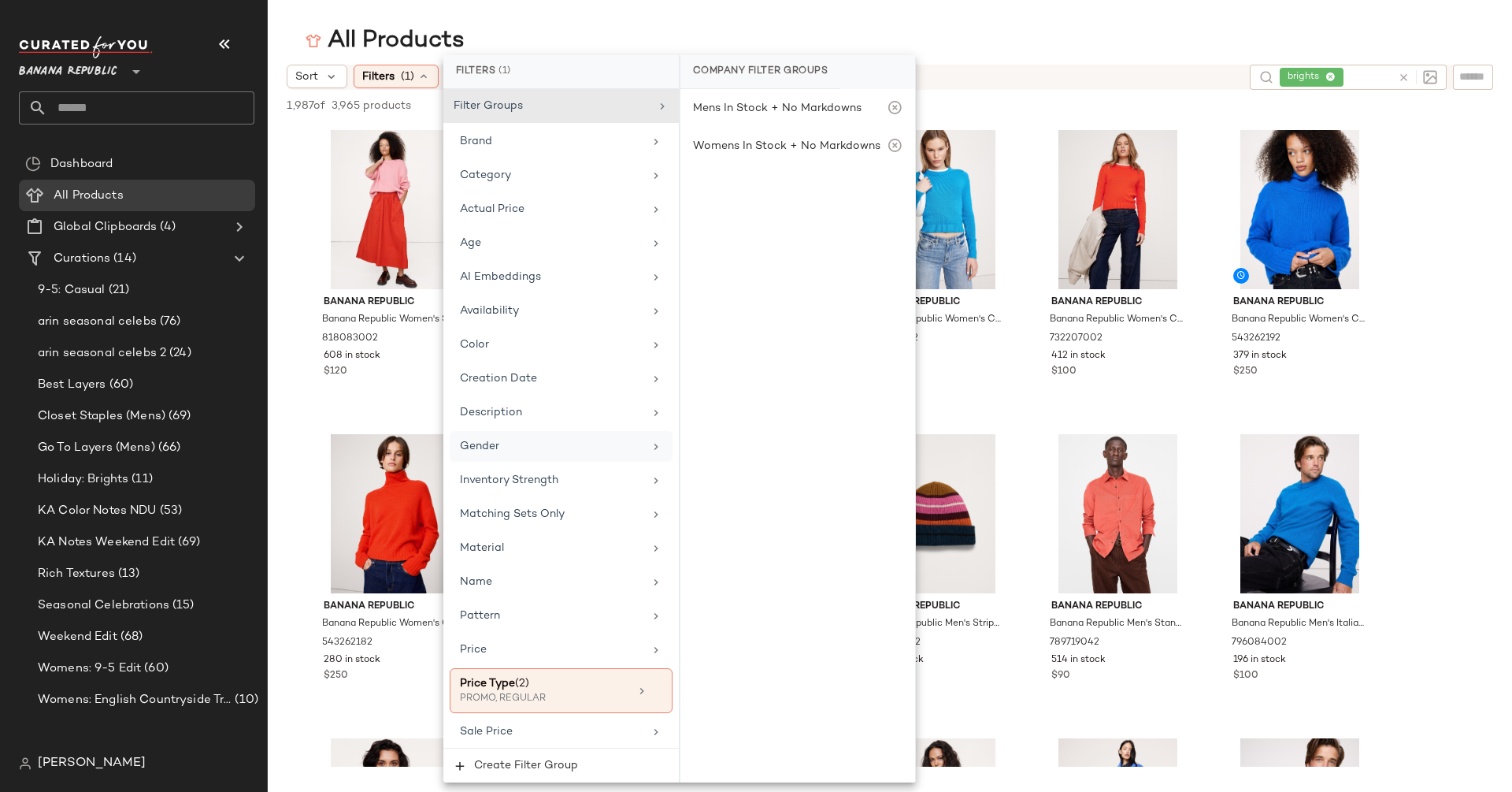
click at [553, 438] on div "Gender" at bounding box center [551, 447] width 183 height 16
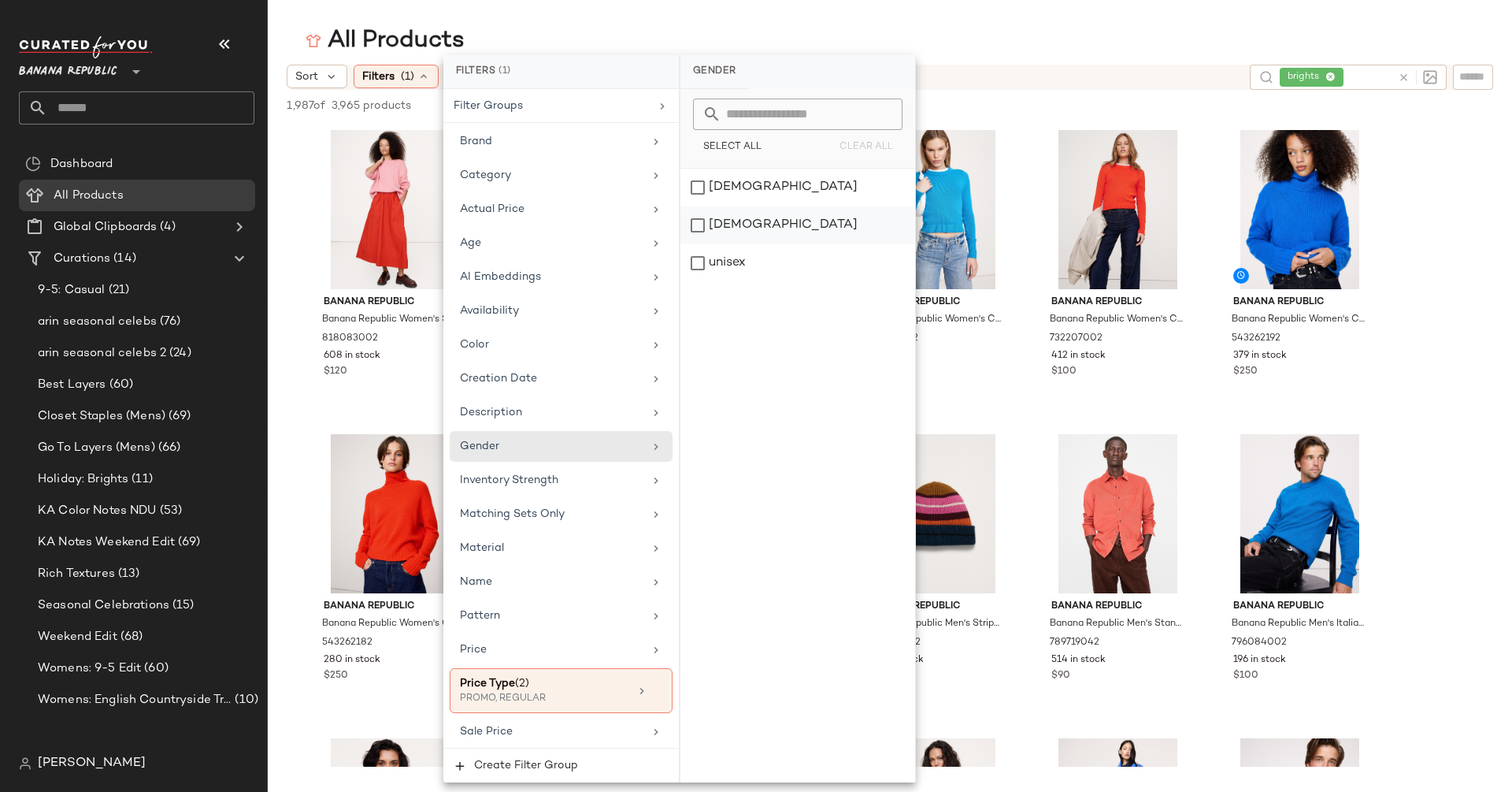
click at [730, 218] on div "[DEMOGRAPHIC_DATA]" at bounding box center [798, 224] width 235 height 37
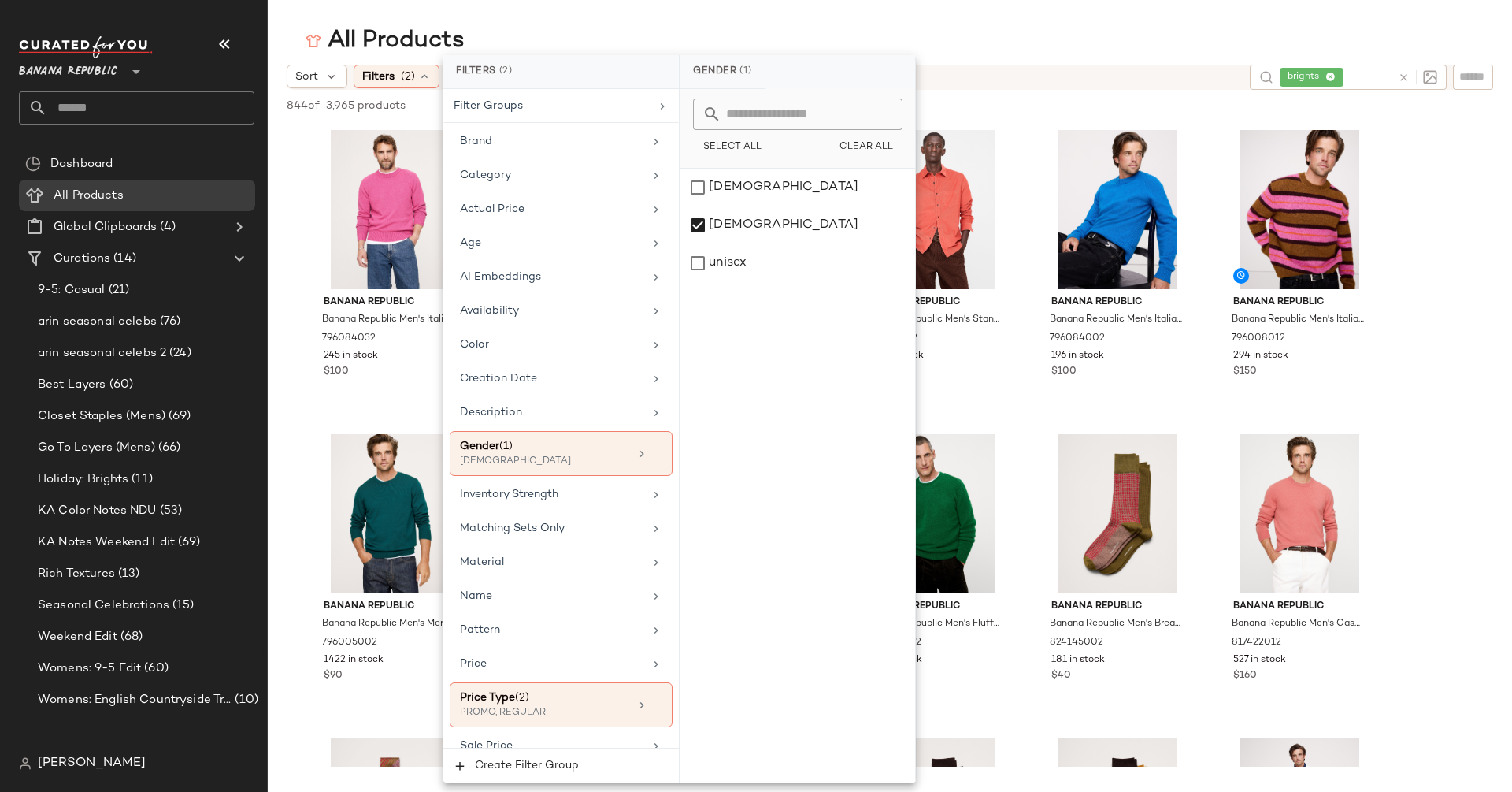
click at [281, 41] on div "All Products" at bounding box center [890, 41] width 1244 height 32
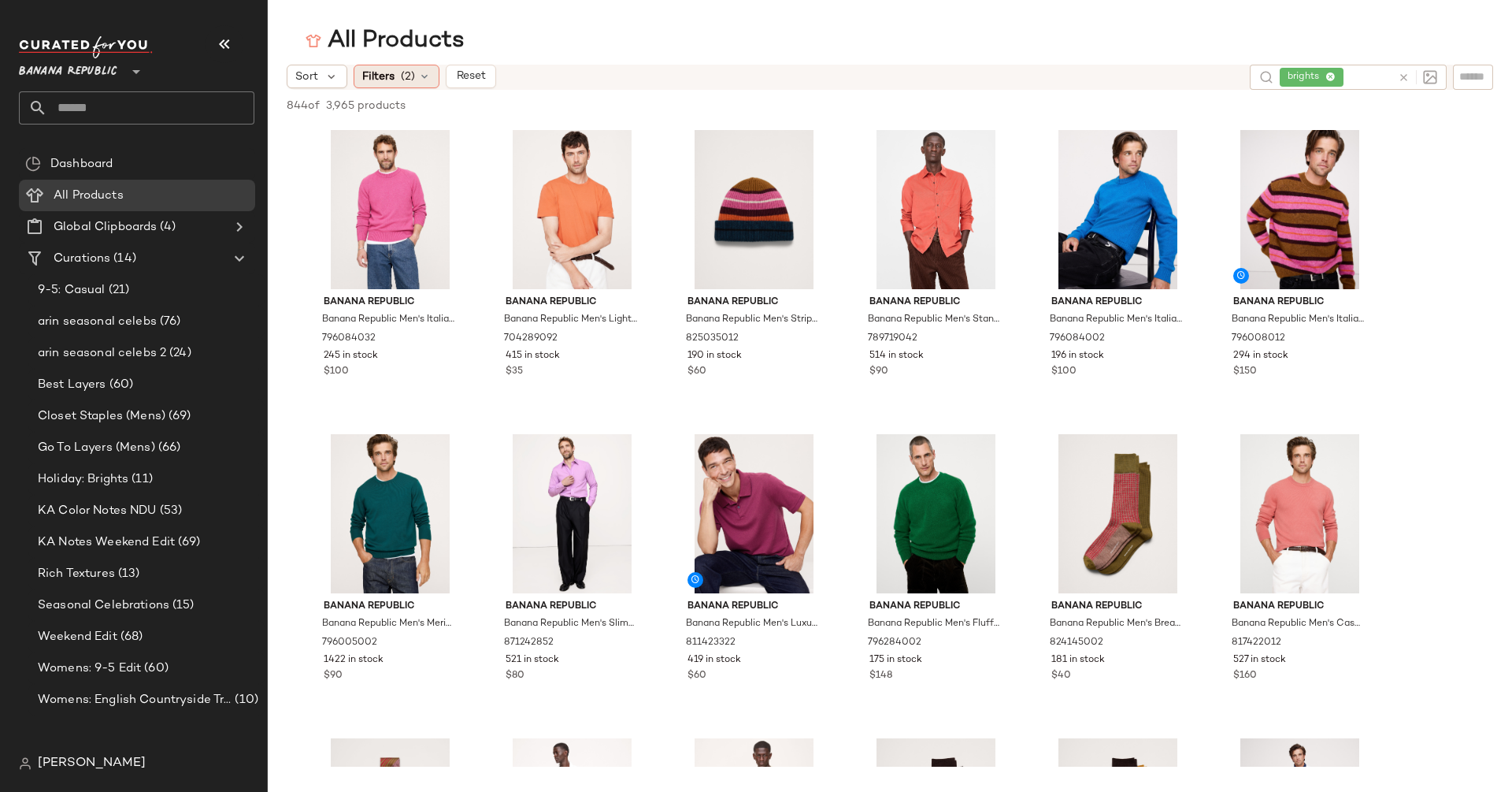
click at [401, 78] on span "(2)" at bounding box center [408, 77] width 15 height 16
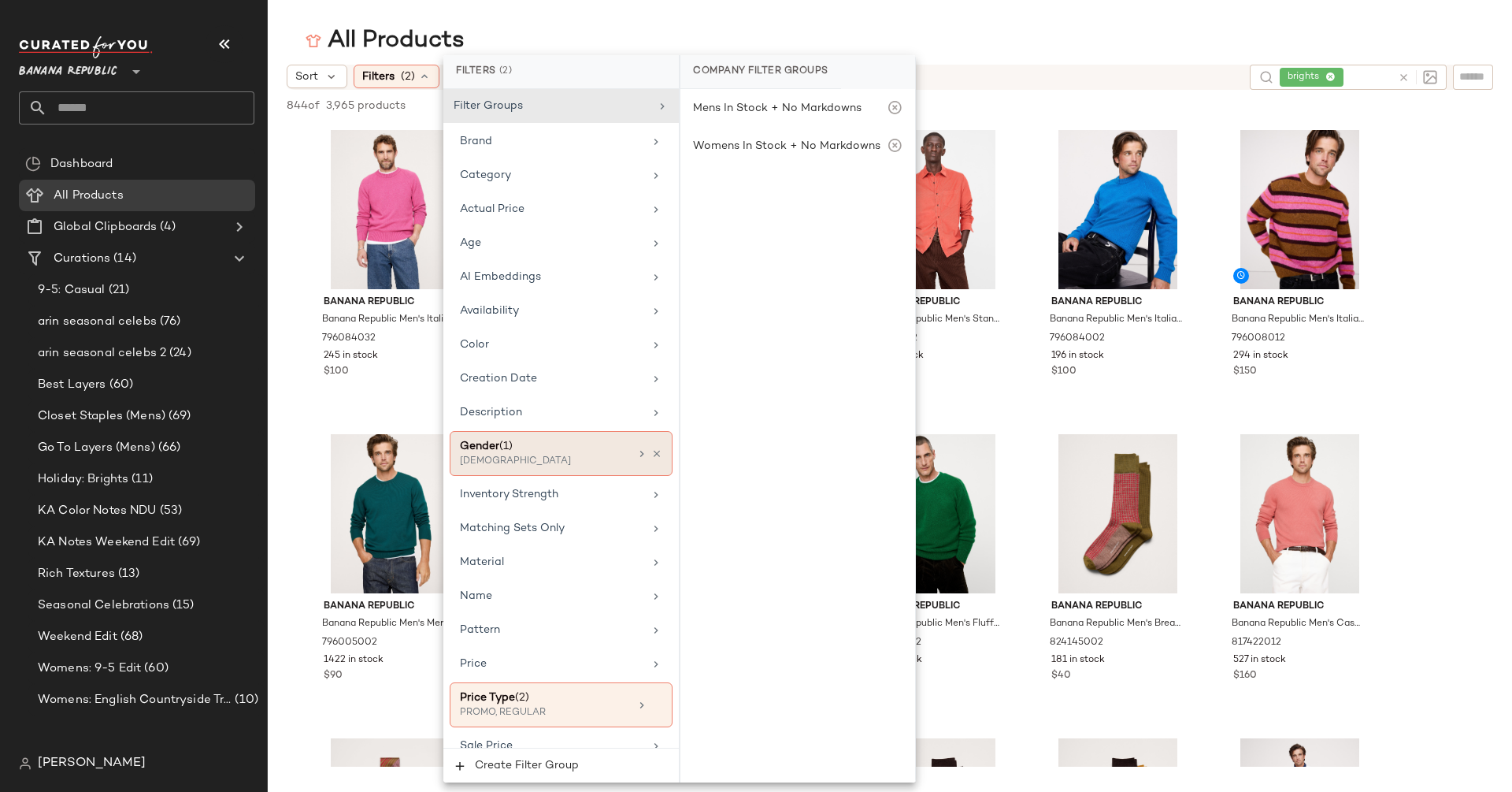
click at [596, 445] on div "Gender (1)" at bounding box center [545, 447] width 169 height 16
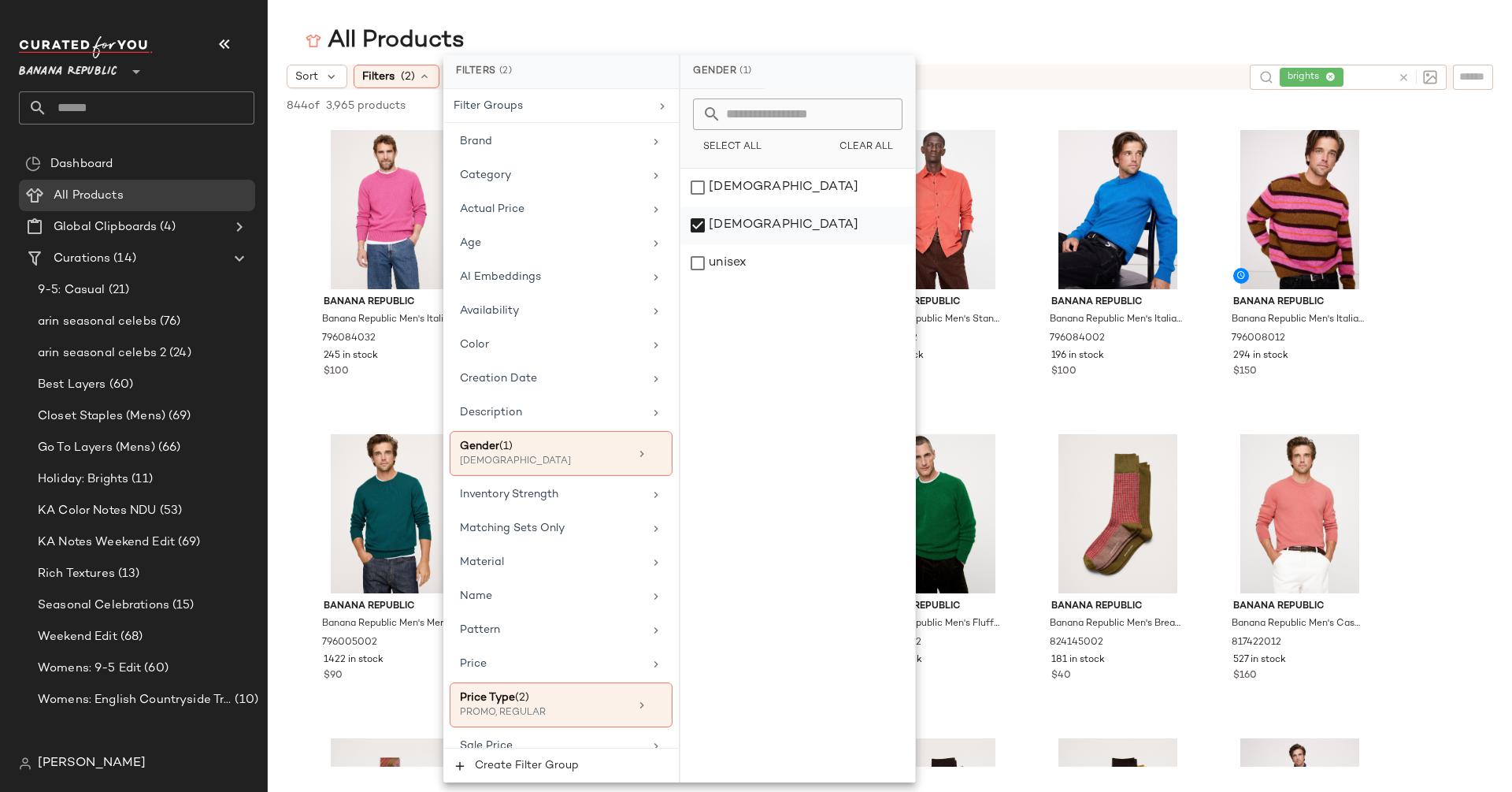
click at [738, 217] on div "[DEMOGRAPHIC_DATA]" at bounding box center [798, 224] width 235 height 37
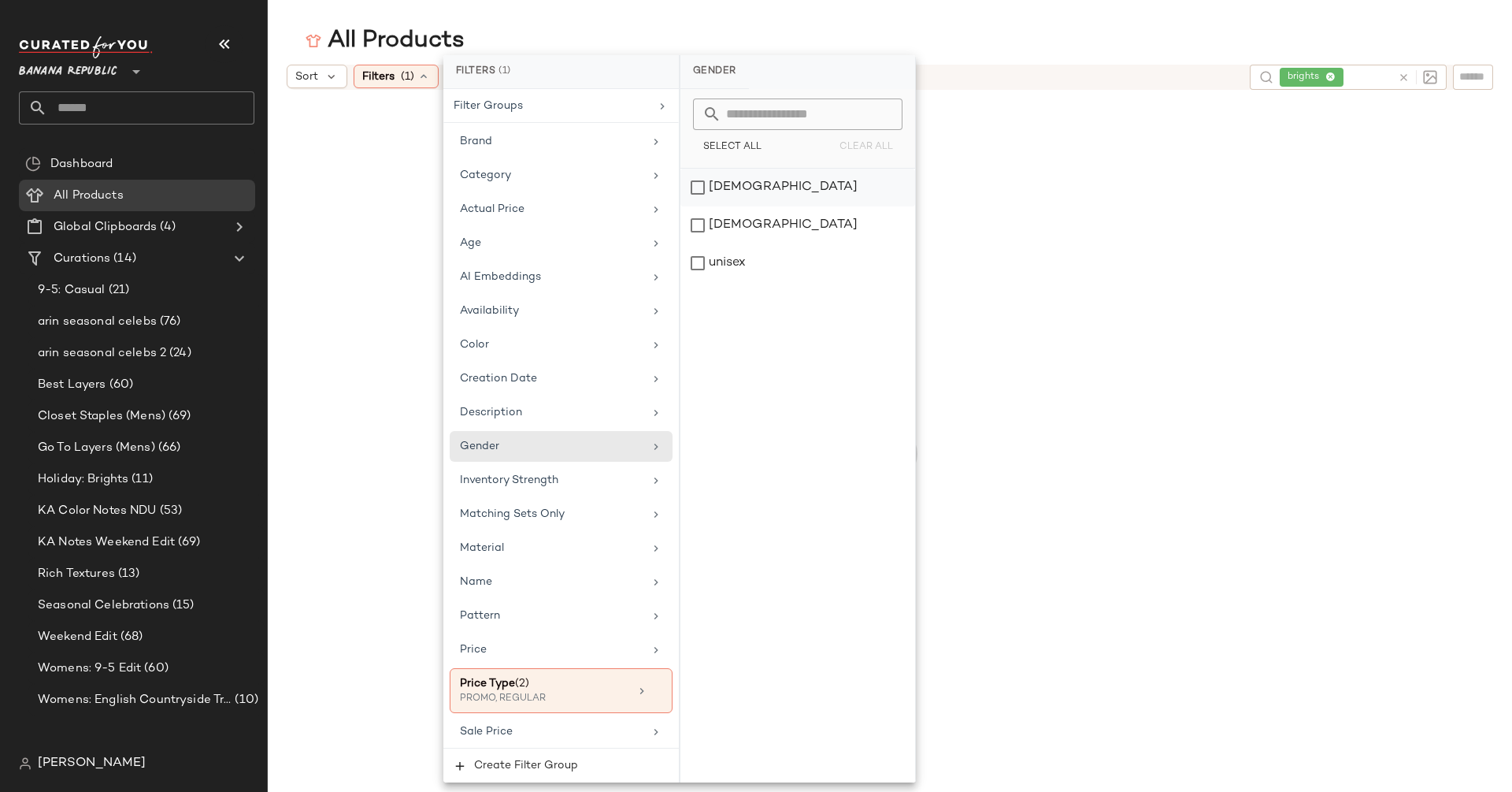
click at [738, 195] on div "[DEMOGRAPHIC_DATA]" at bounding box center [798, 187] width 235 height 37
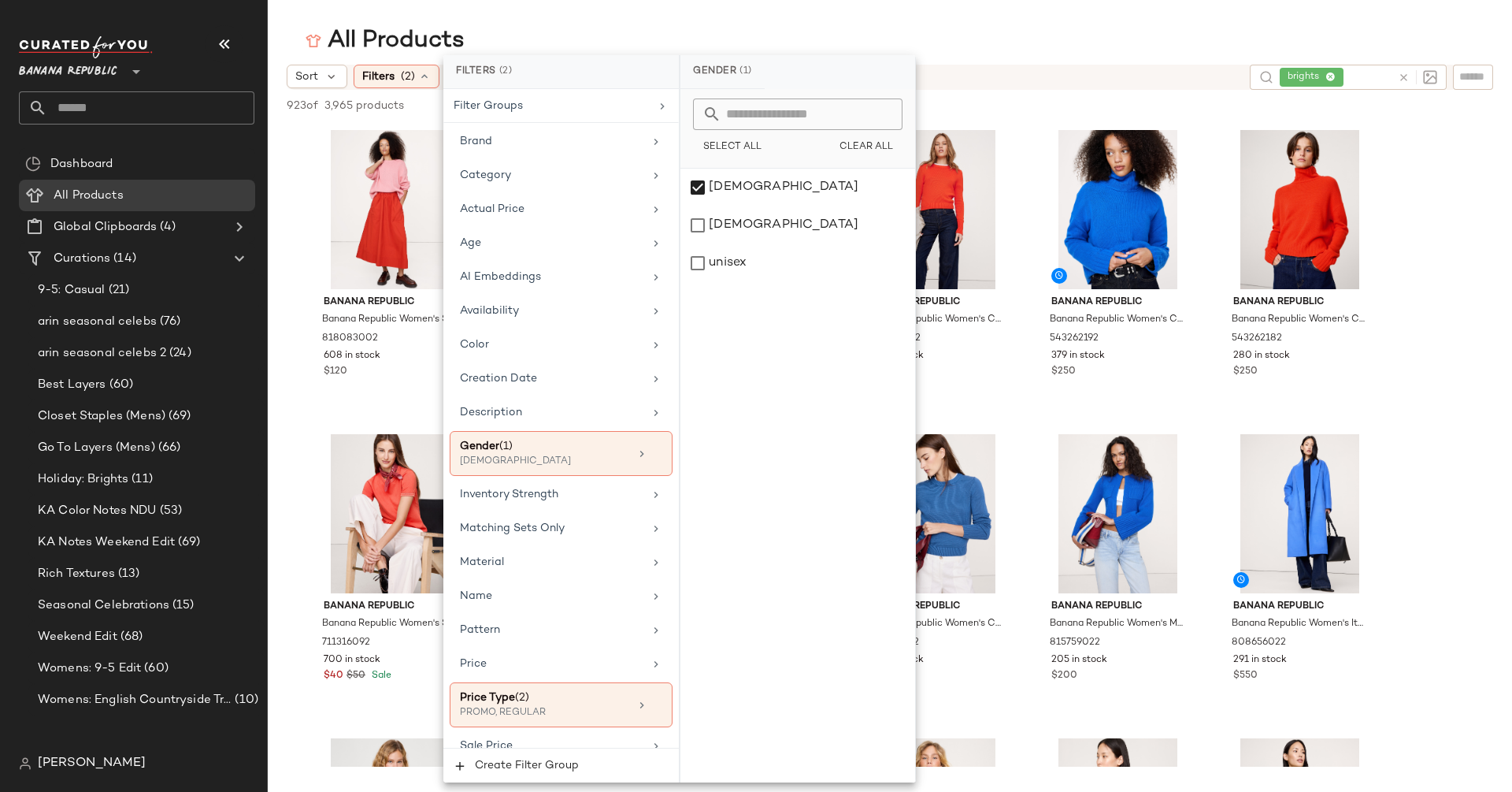
click at [284, 36] on div "All Products" at bounding box center [890, 41] width 1244 height 32
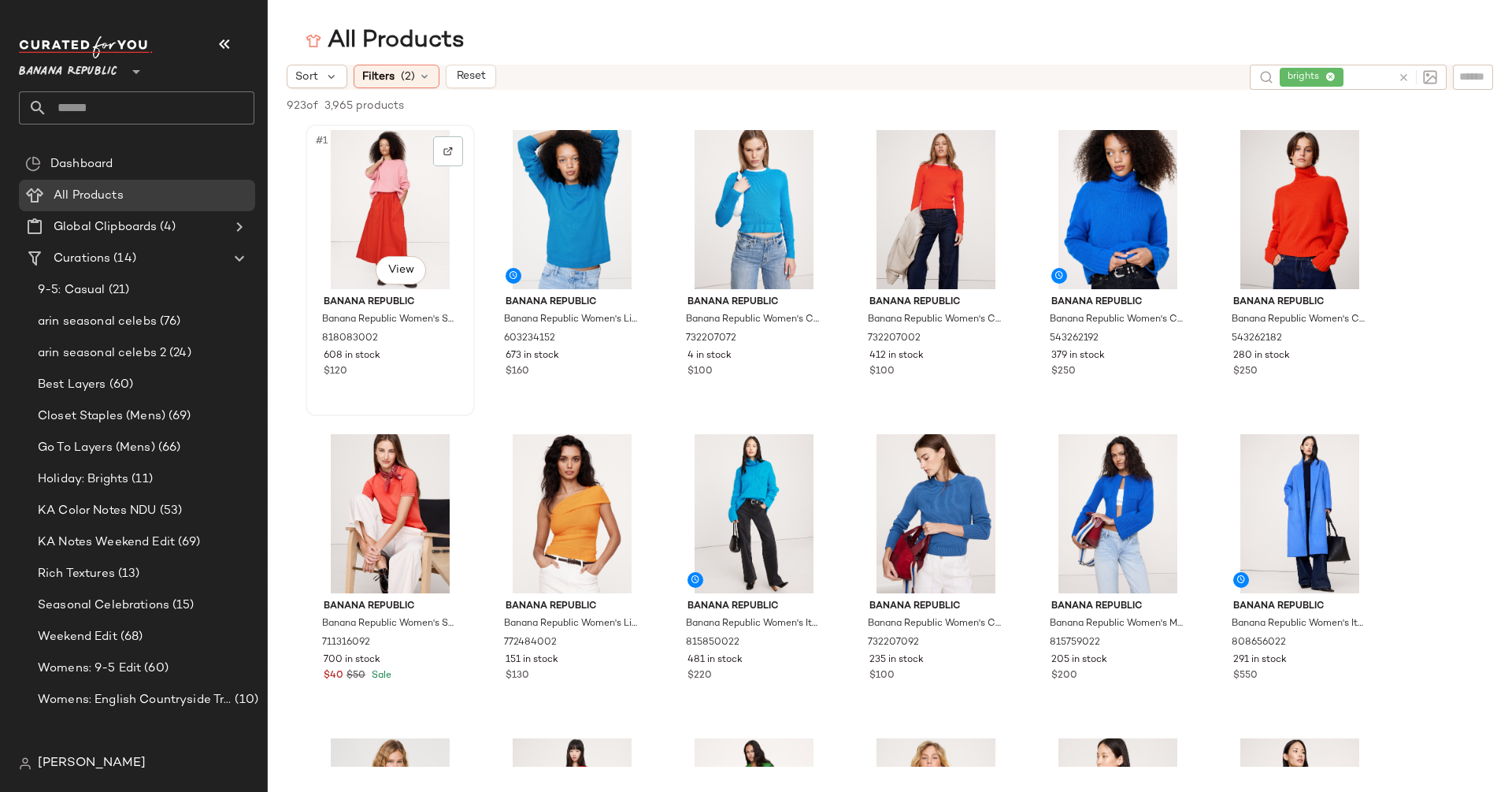
click at [375, 170] on div "#1 View" at bounding box center [390, 210] width 158 height 159
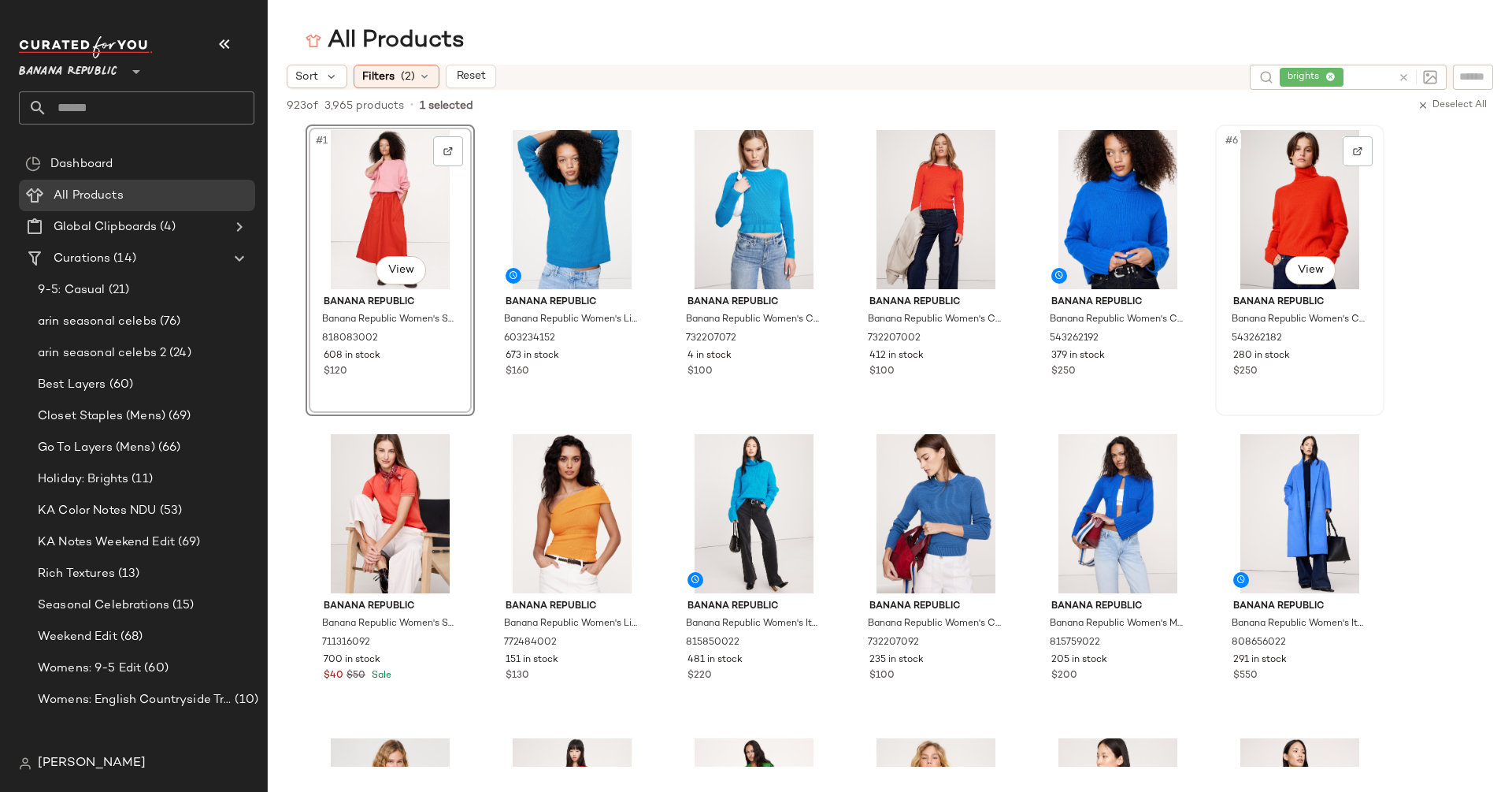
click at [1273, 190] on div "#6 View" at bounding box center [1300, 210] width 158 height 159
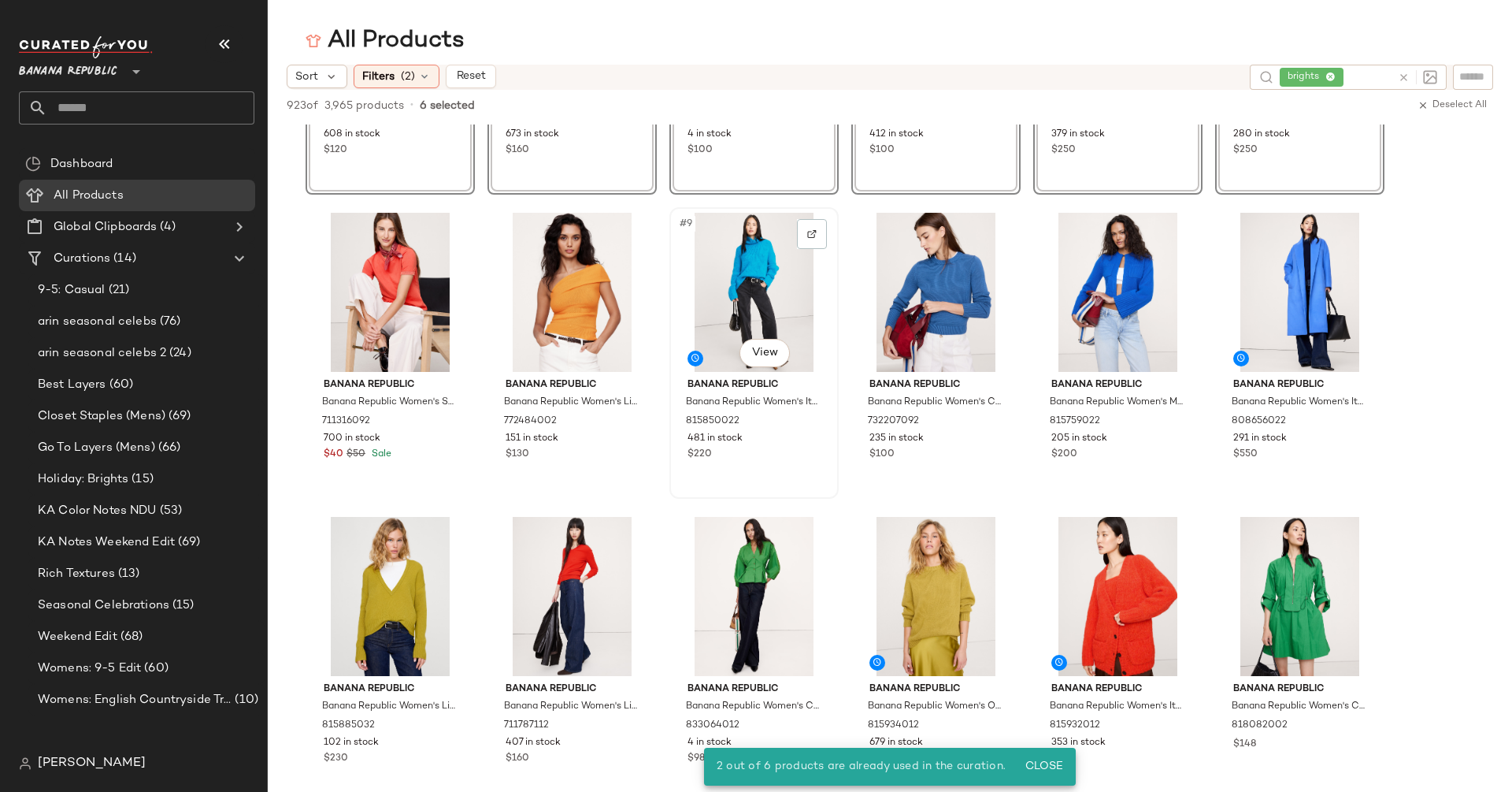
scroll to position [264, 0]
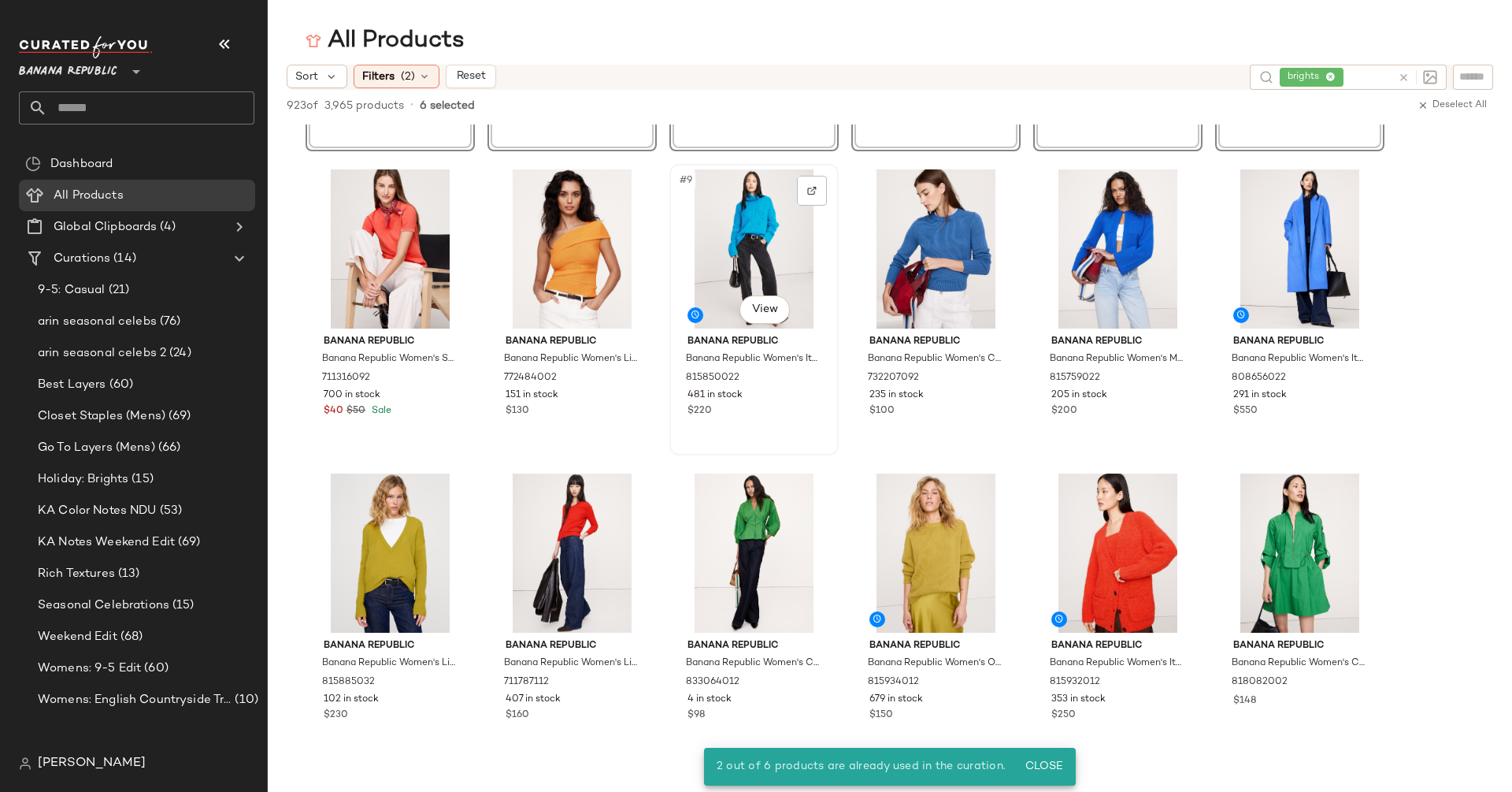
click at [762, 212] on div "#9 View" at bounding box center [754, 249] width 158 height 159
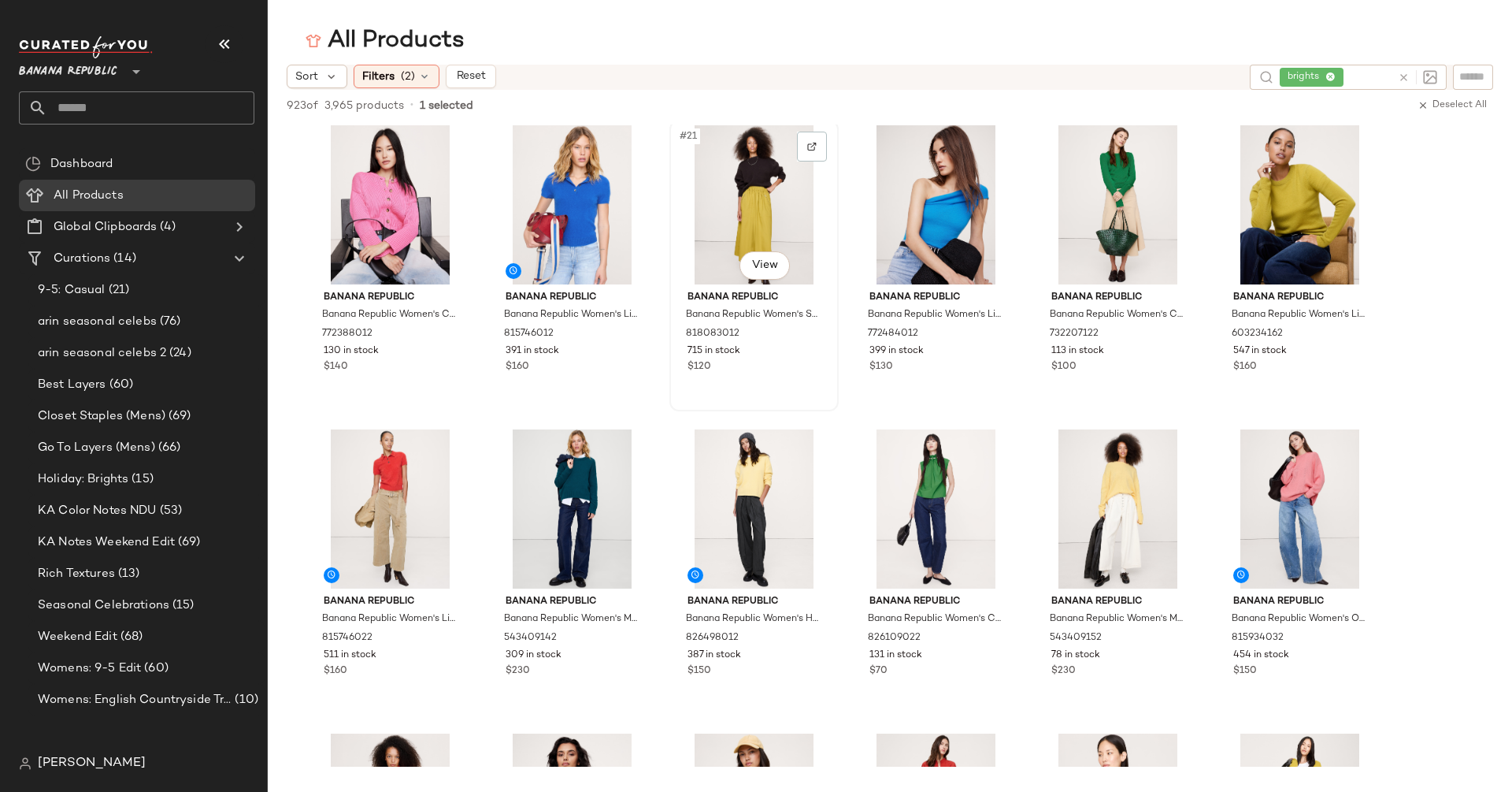
scroll to position [915, 0]
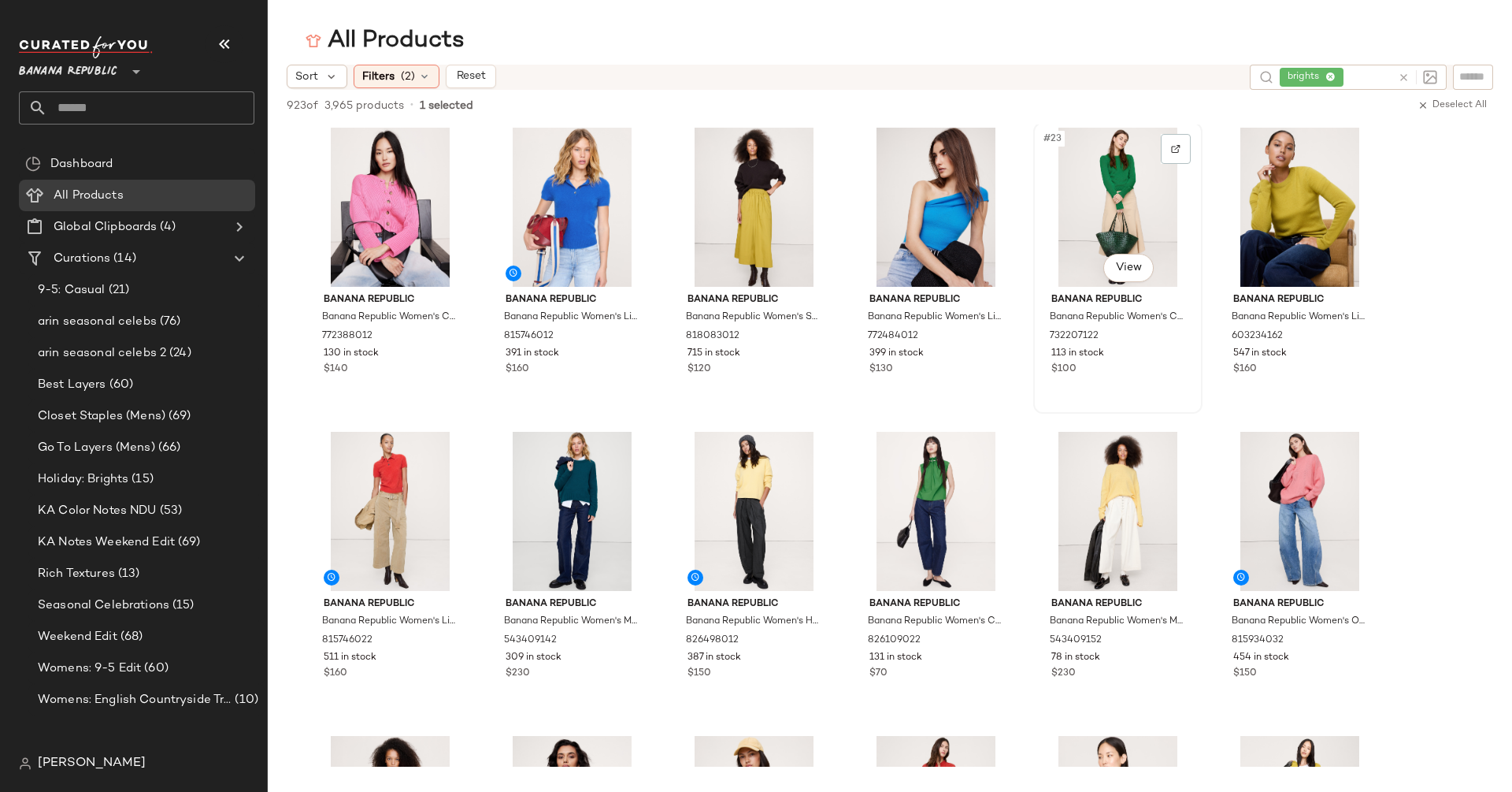
click at [1061, 184] on div "#23 View" at bounding box center [1118, 207] width 158 height 159
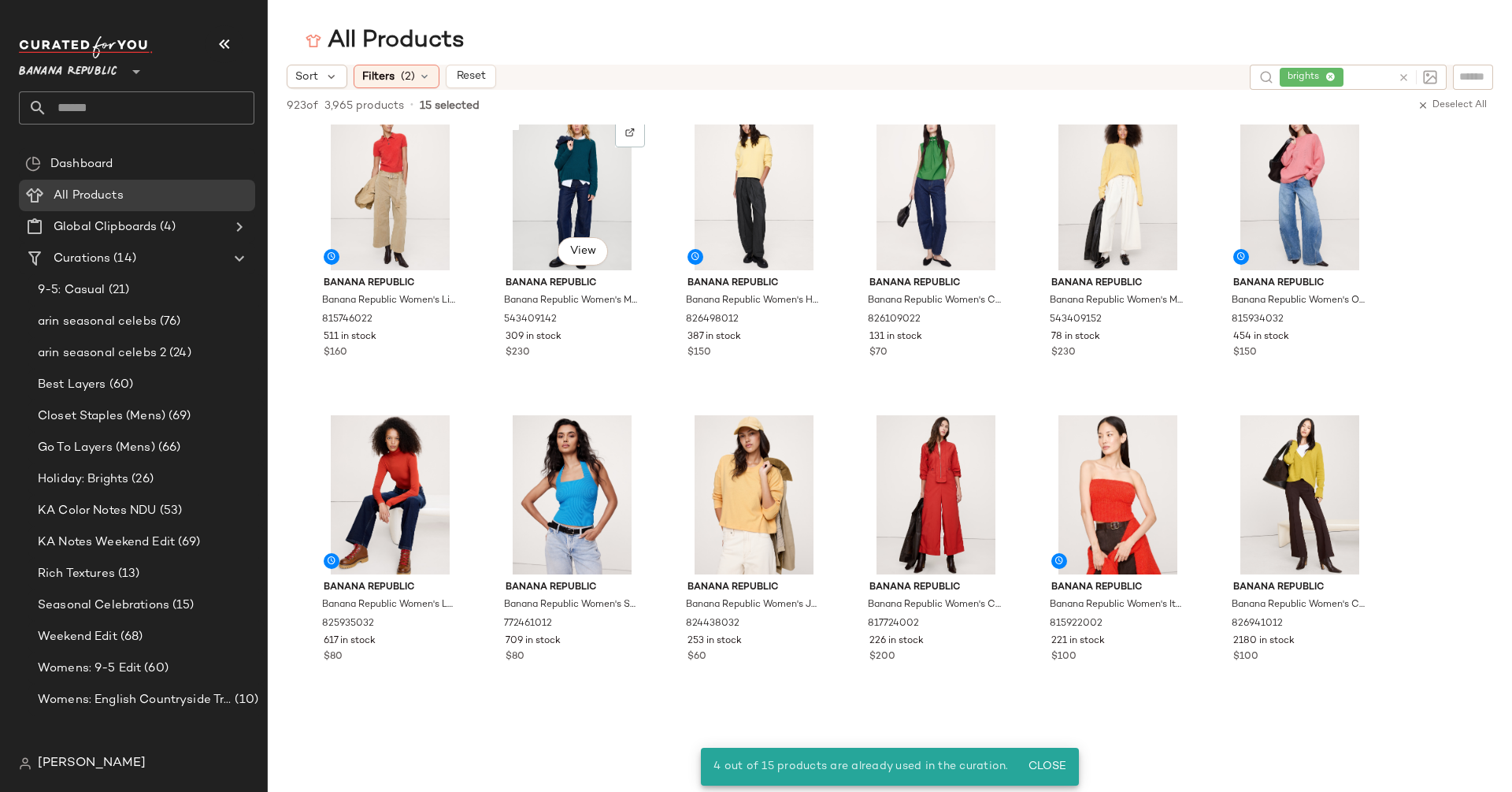
scroll to position [1249, 0]
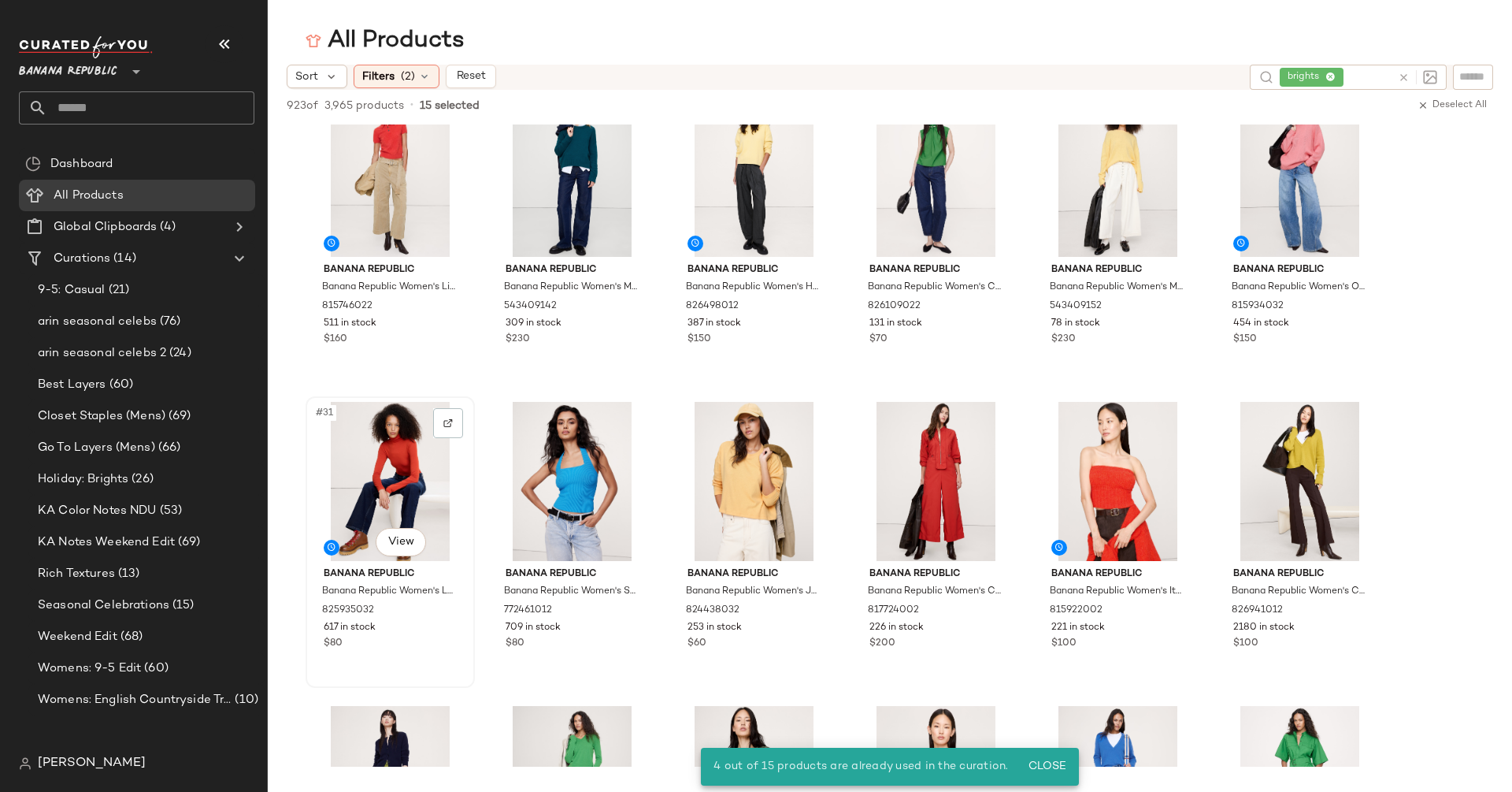
click at [420, 468] on div "#31 View" at bounding box center [390, 481] width 158 height 159
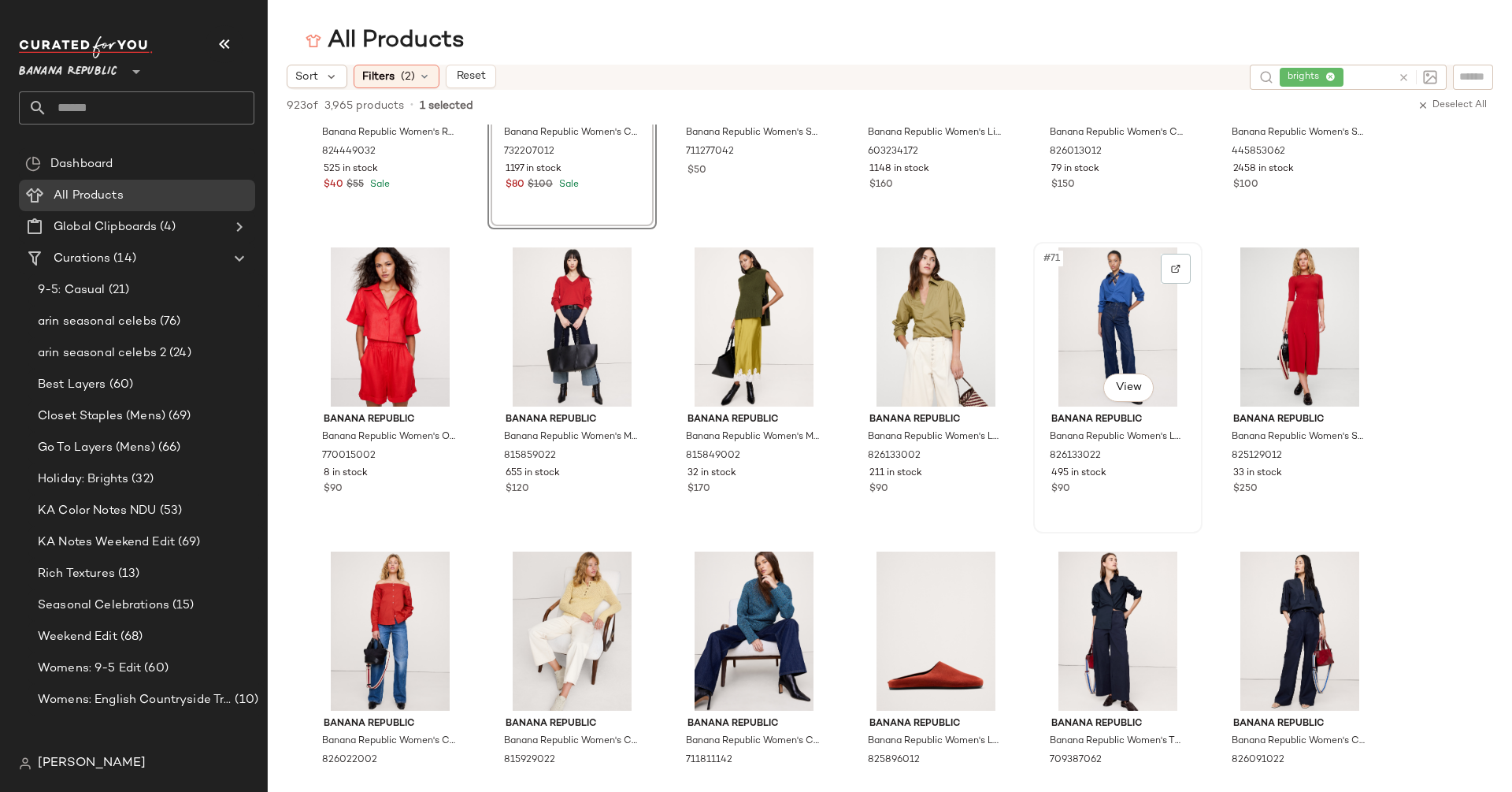
scroll to position [3232, 0]
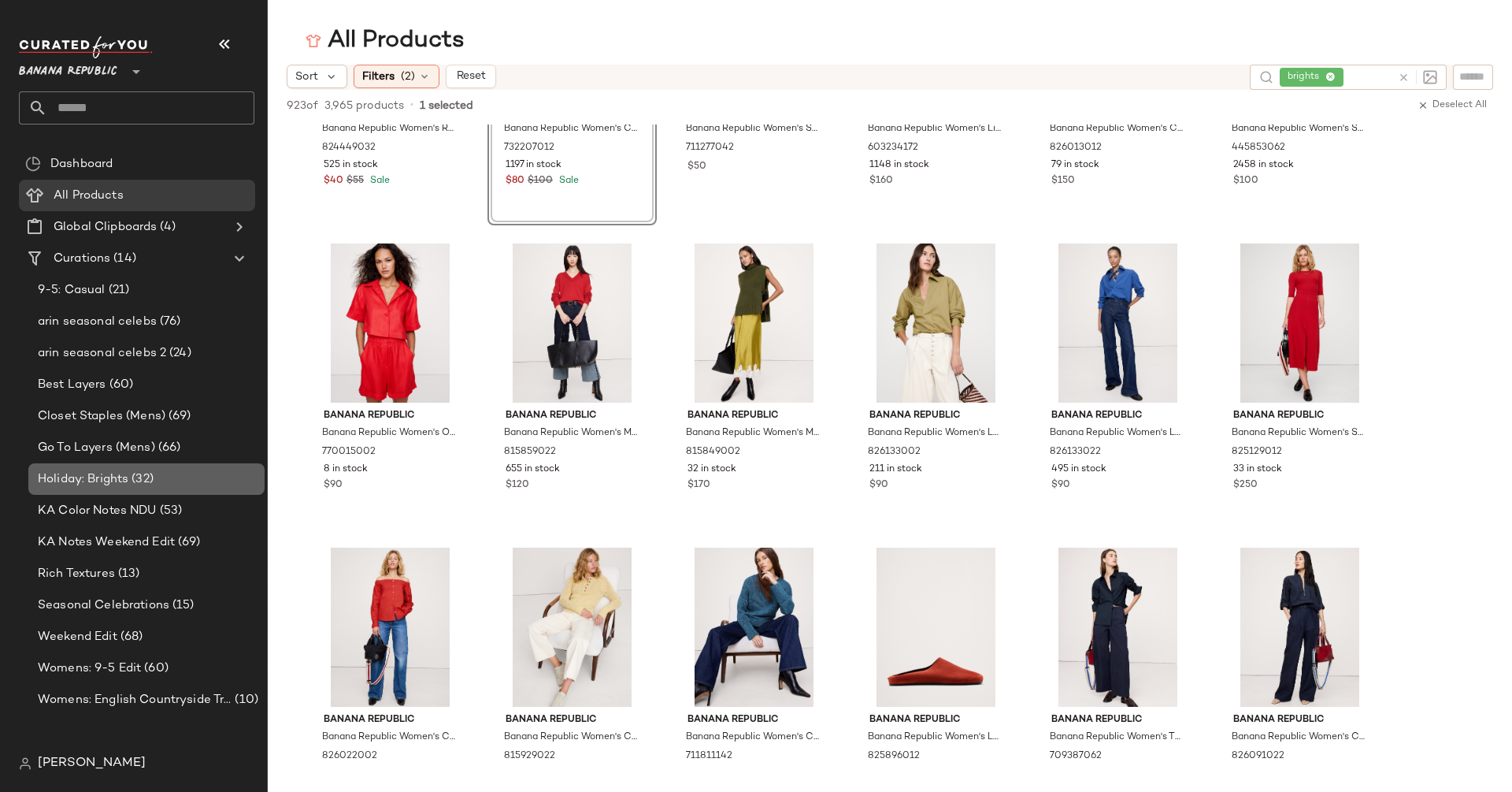
click at [140, 484] on span "(32)" at bounding box center [141, 479] width 26 height 18
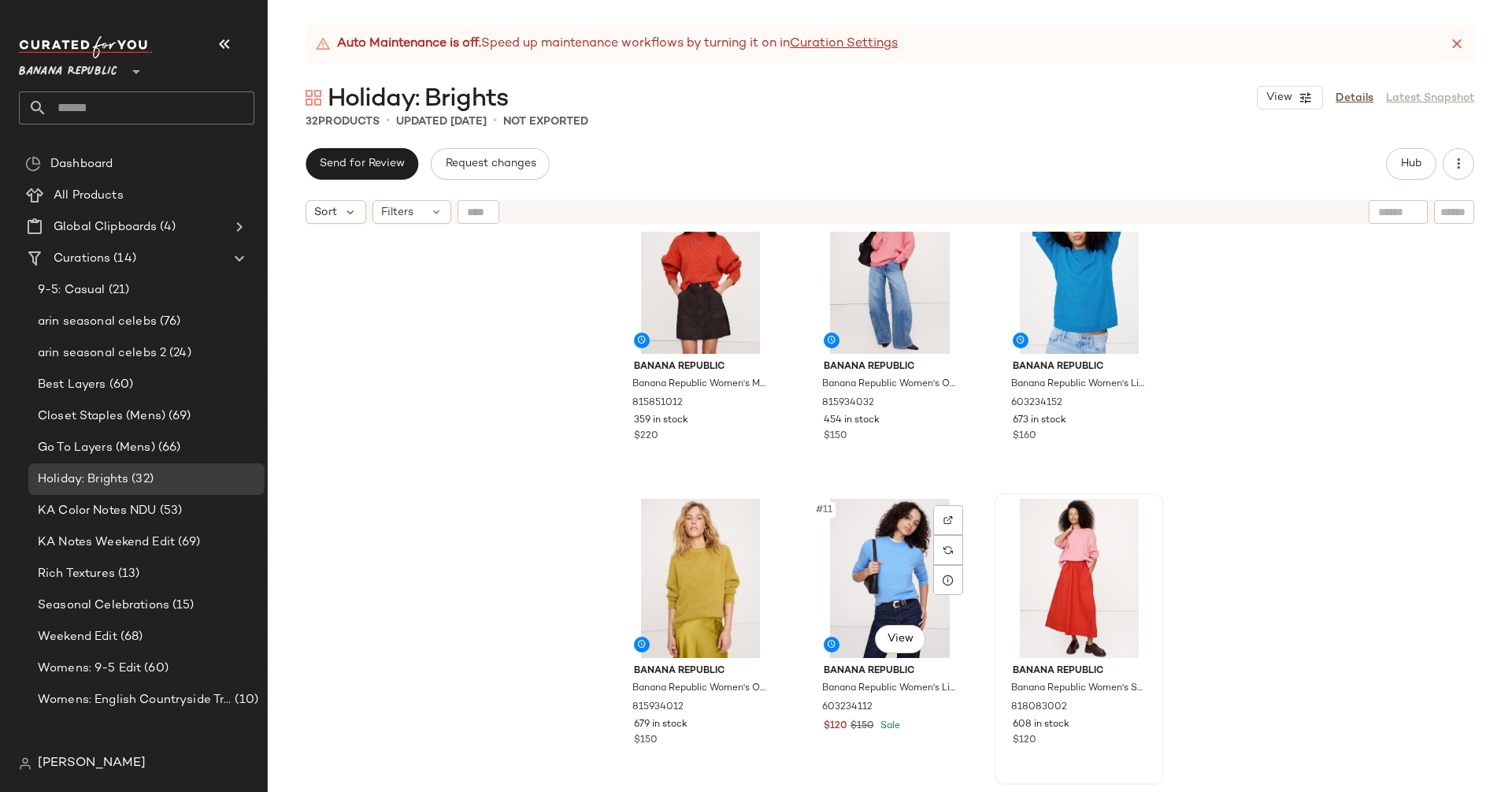
scroll to position [647, 0]
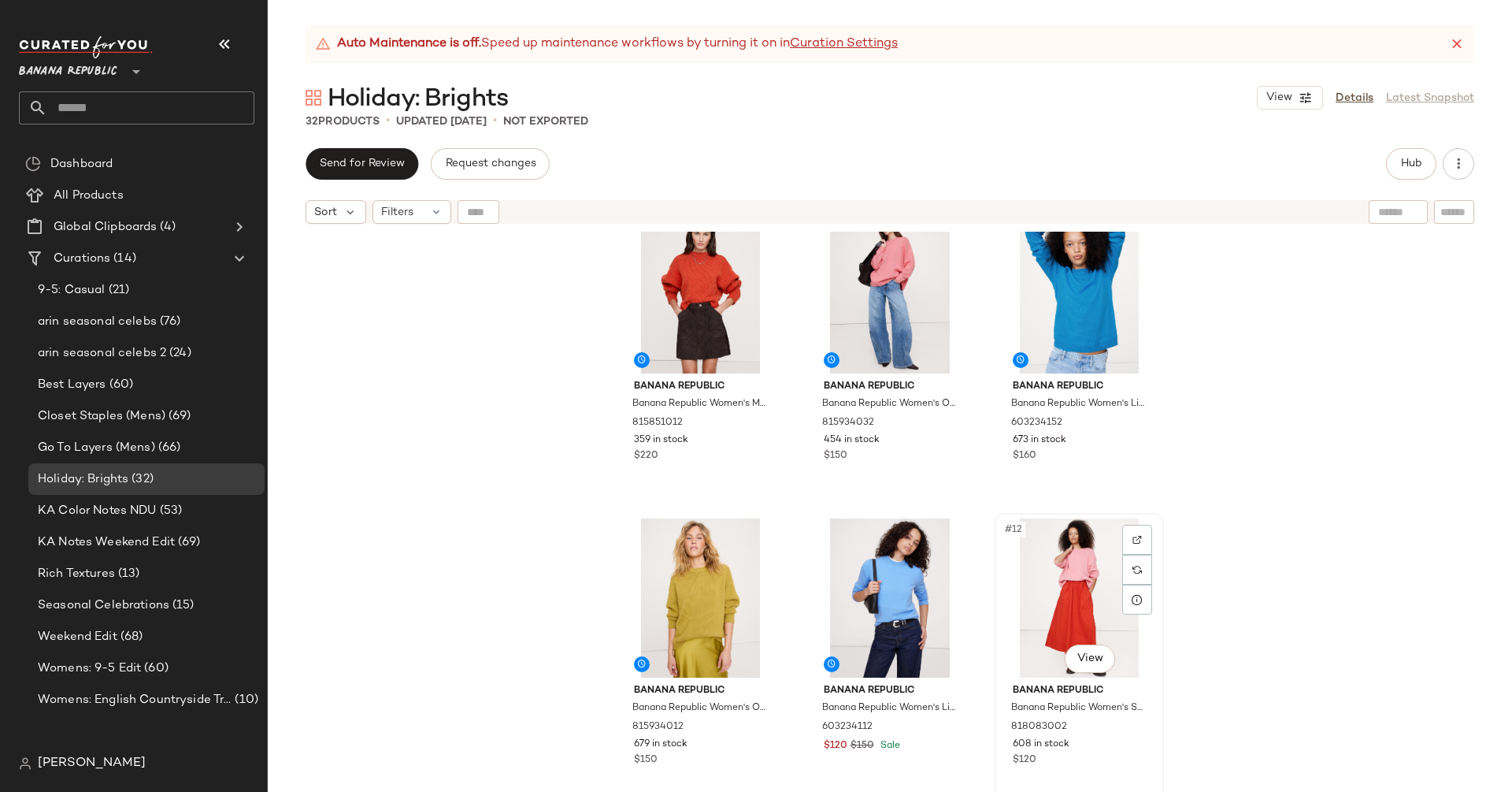
click at [1063, 612] on div "#12 View" at bounding box center [1079, 598] width 158 height 159
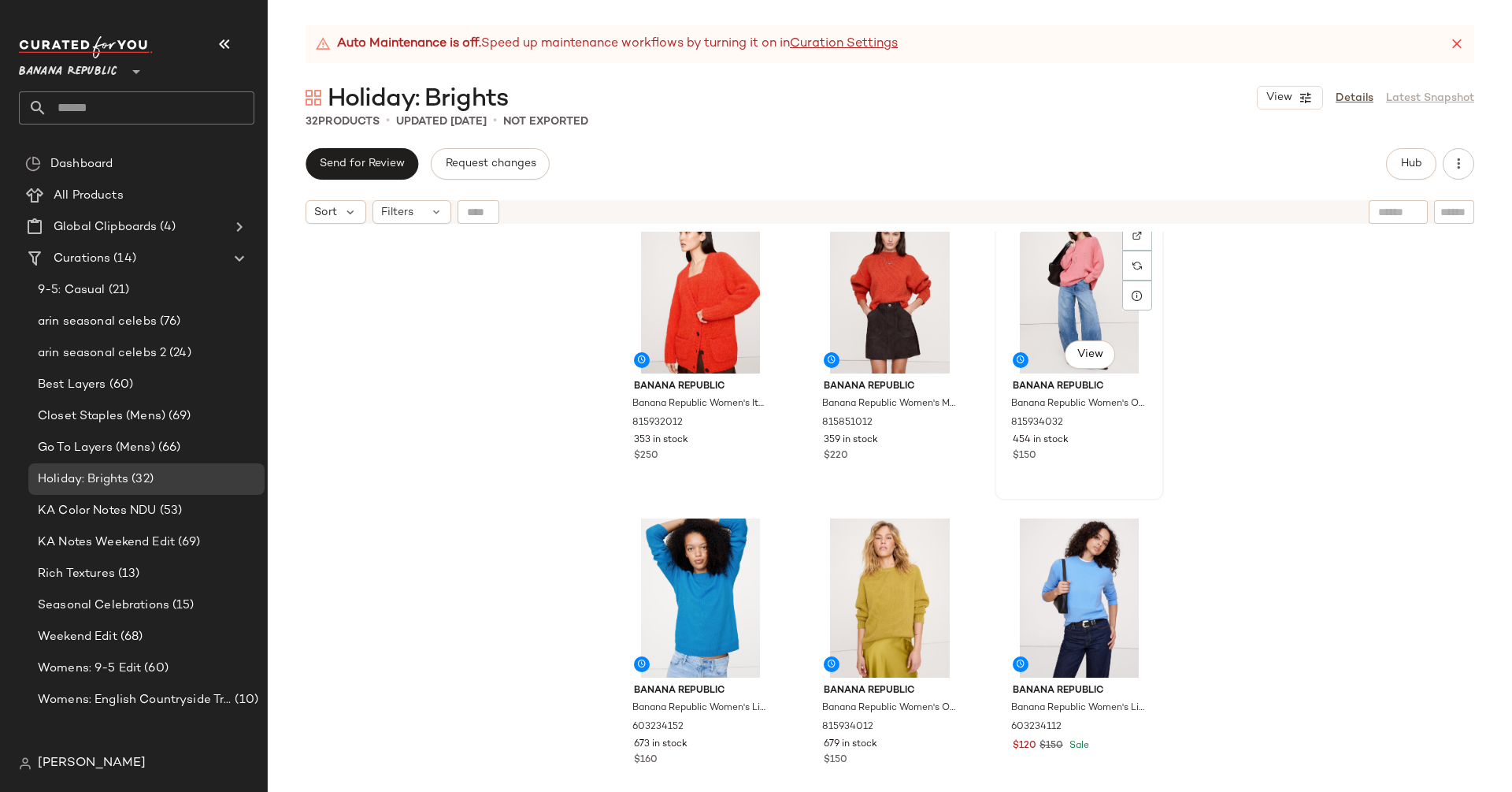
click at [1106, 301] on div "#9 View" at bounding box center [1079, 293] width 158 height 159
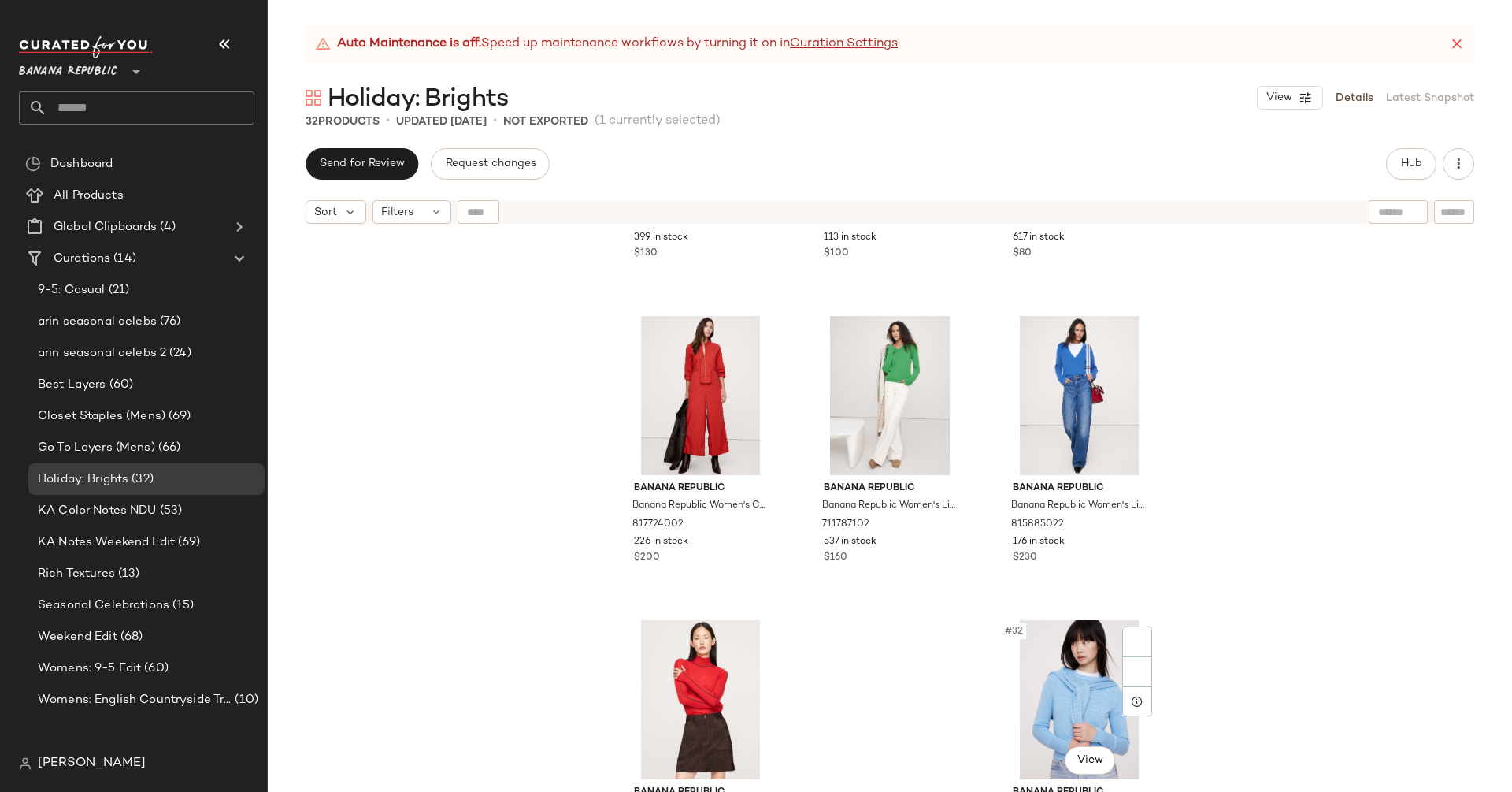
scroll to position [2748, 0]
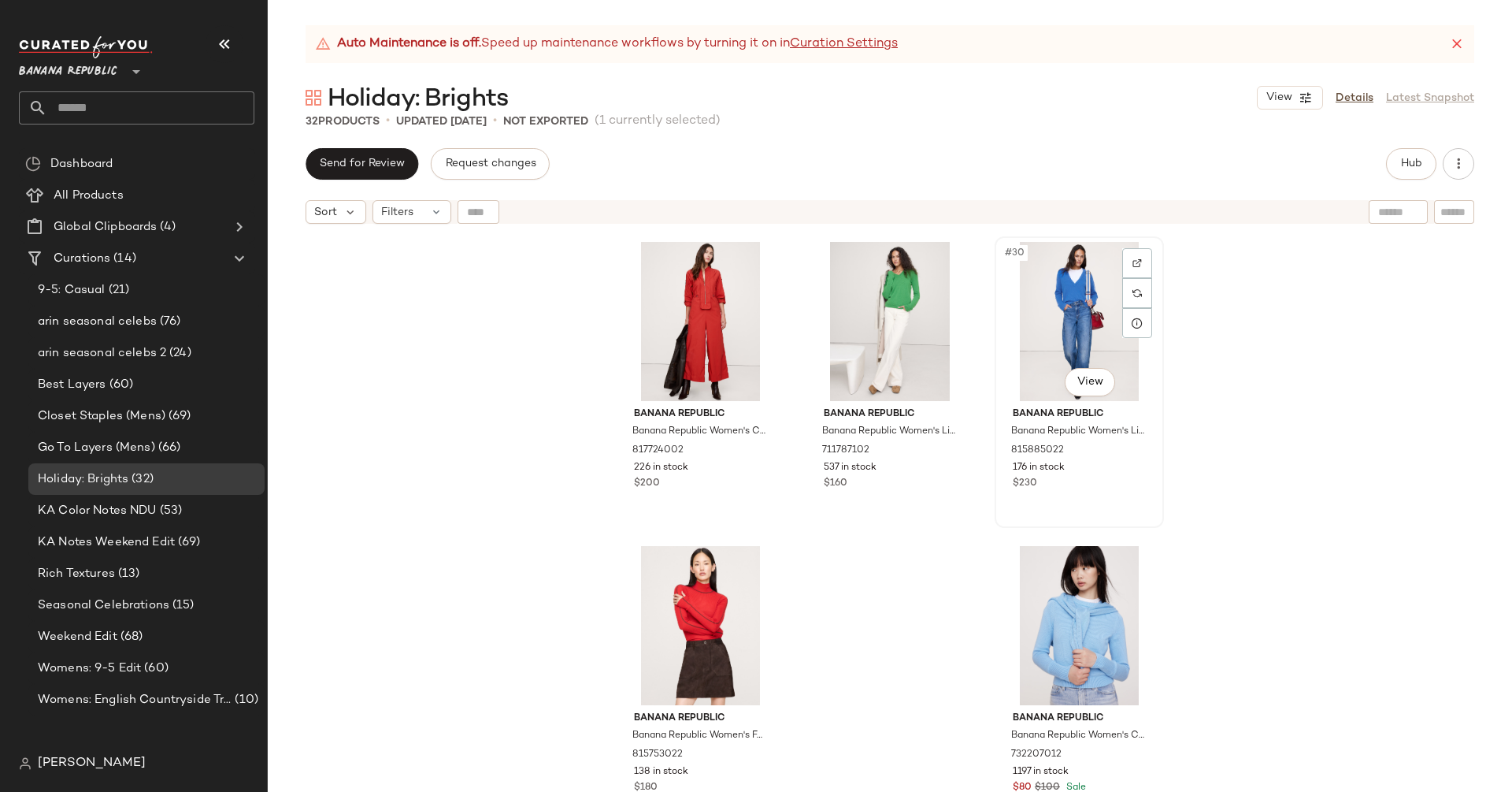
click at [1090, 291] on div "#30 View" at bounding box center [1079, 321] width 158 height 159
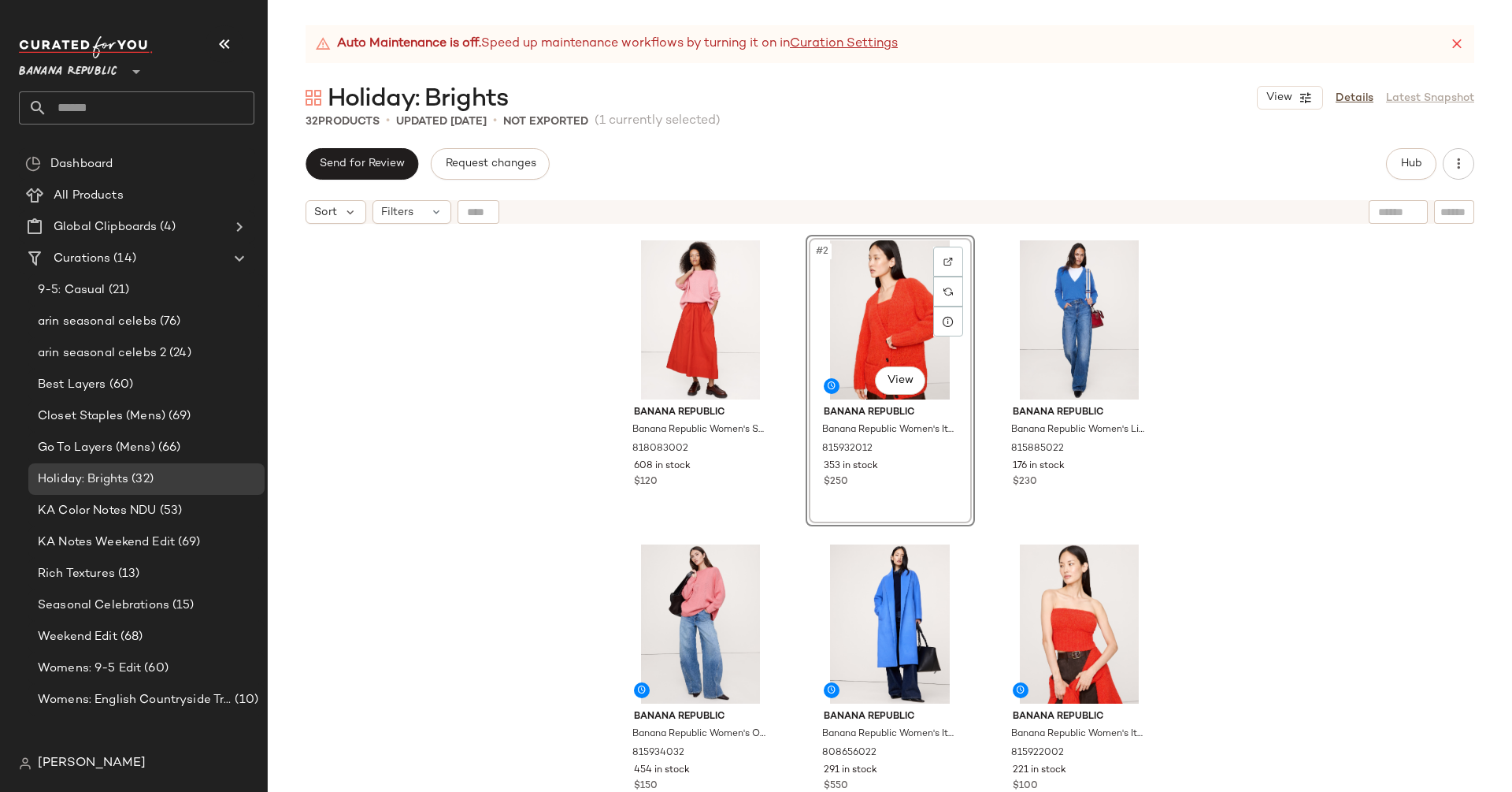
drag, startPoint x: 1083, startPoint y: 607, endPoint x: 270, endPoint y: 8, distance: 1009.8
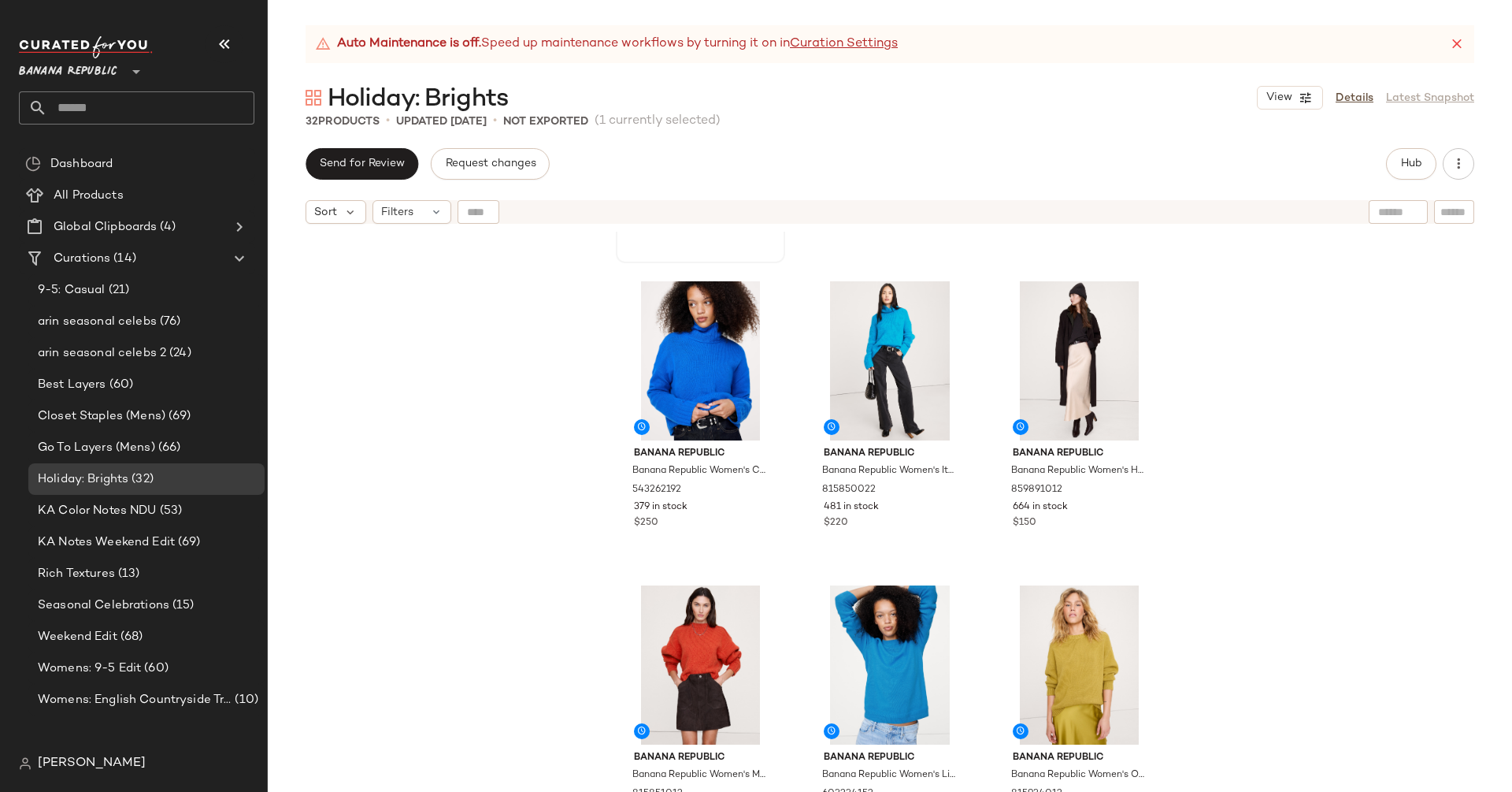
scroll to position [351, 0]
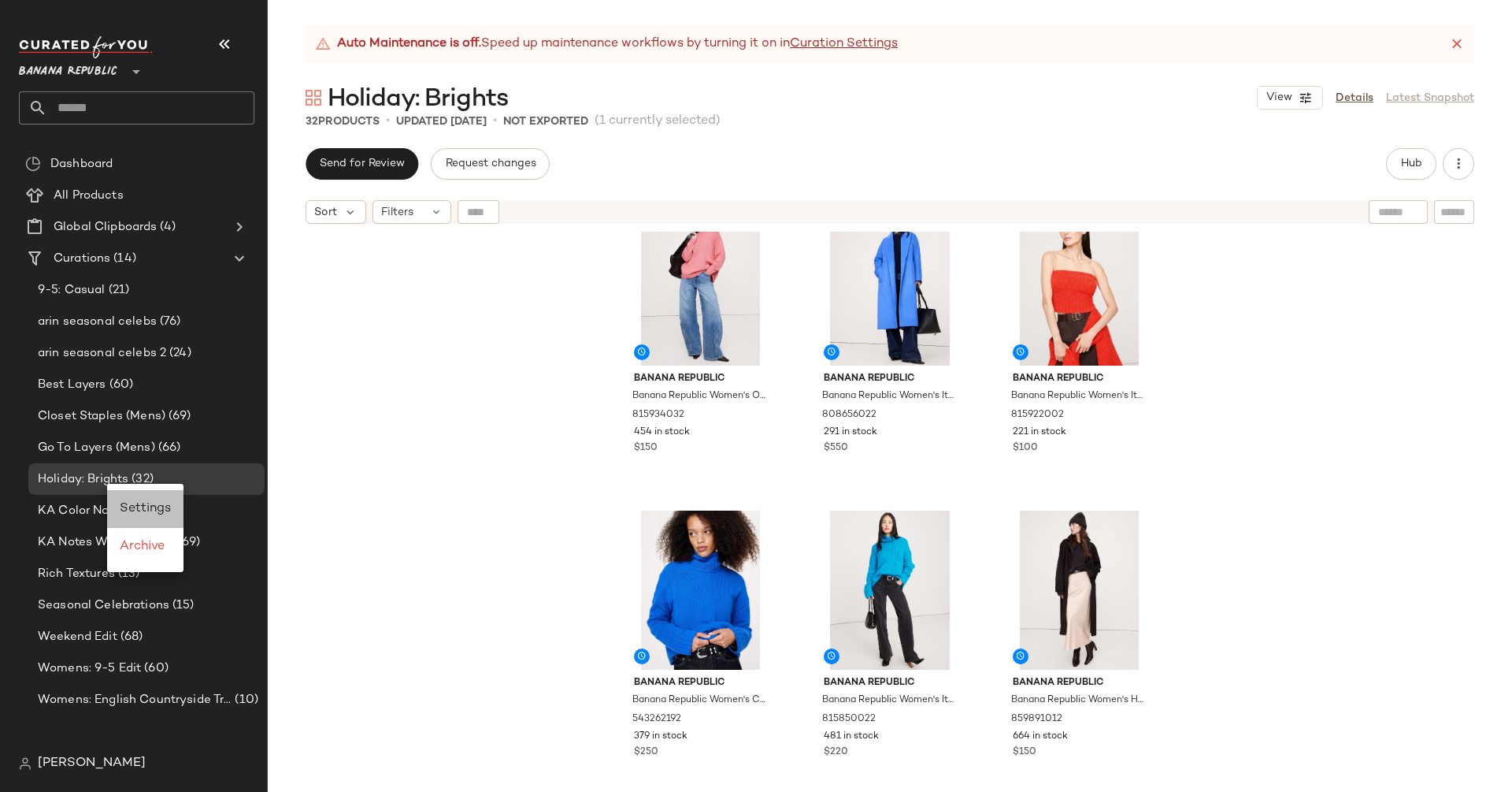
click at [159, 510] on span "Settings" at bounding box center [145, 509] width 51 height 14
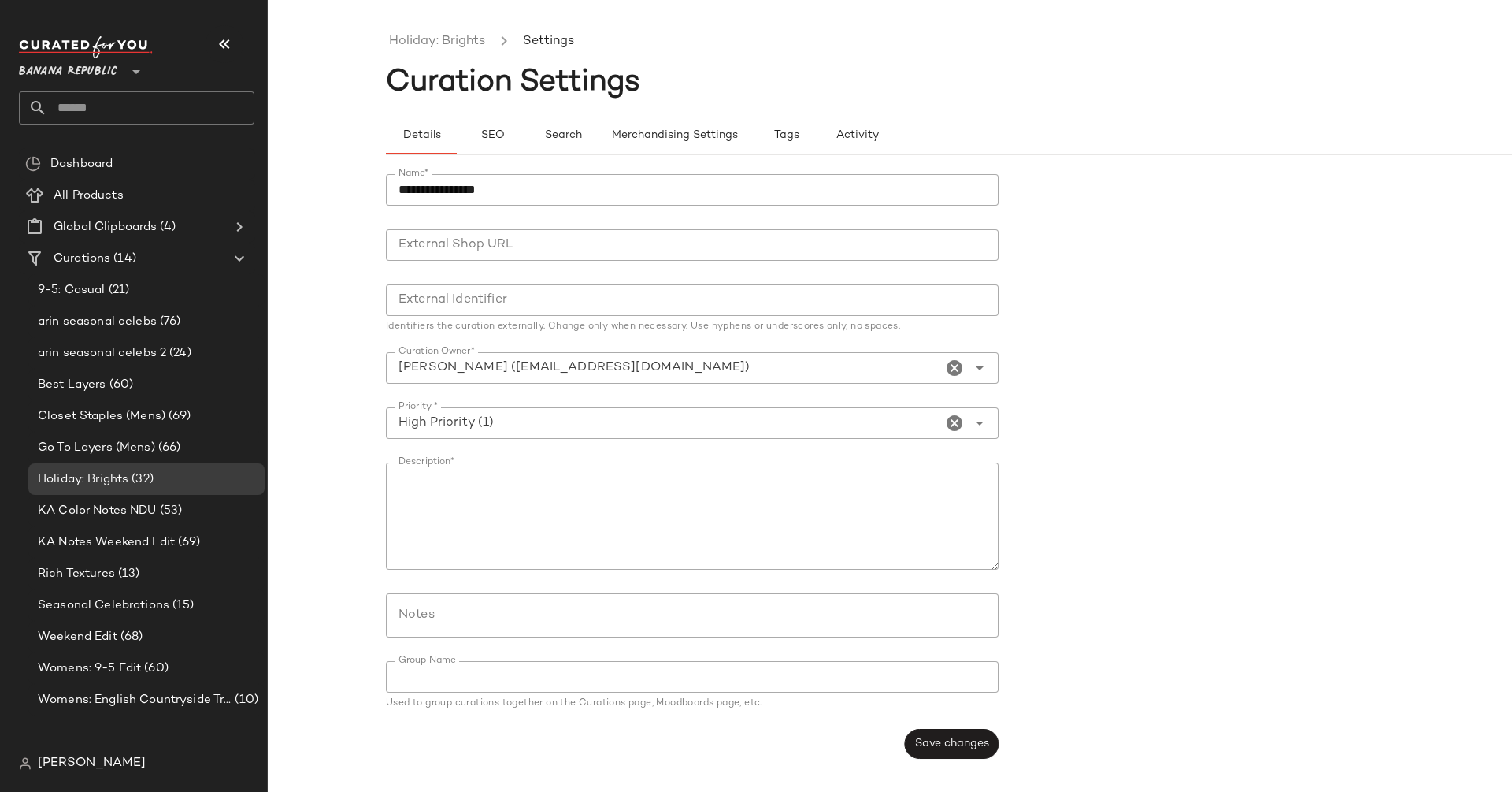
click at [450, 185] on input "**********" at bounding box center [692, 190] width 612 height 32
click at [550, 184] on input "**********" at bounding box center [692, 190] width 612 height 32
type input "**********"
click at [941, 722] on div "**********" at bounding box center [697, 467] width 622 height 603
click at [940, 733] on button "Save changes" at bounding box center [951, 744] width 94 height 30
